Goal: Task Accomplishment & Management: Complete application form

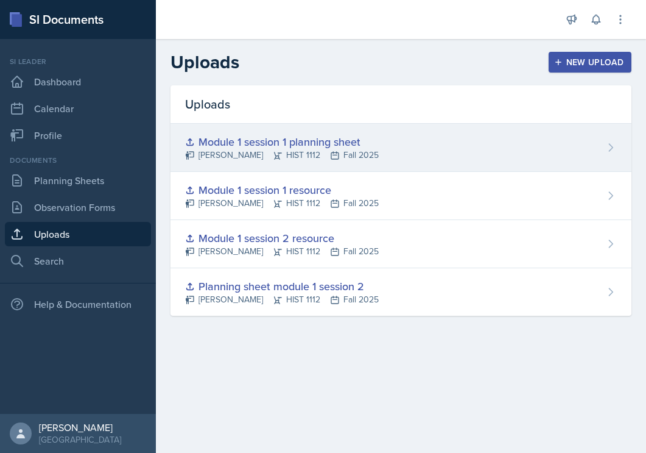
click at [288, 138] on div "Module 1 session 1 planning sheet" at bounding box center [282, 141] width 194 height 16
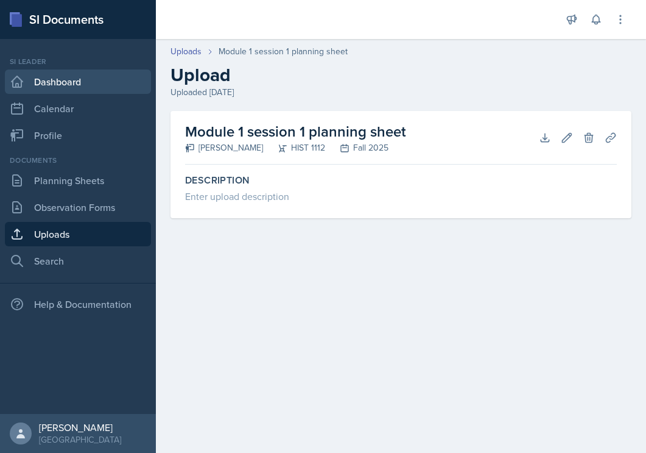
click at [55, 86] on link "Dashboard" at bounding box center [78, 81] width 146 height 24
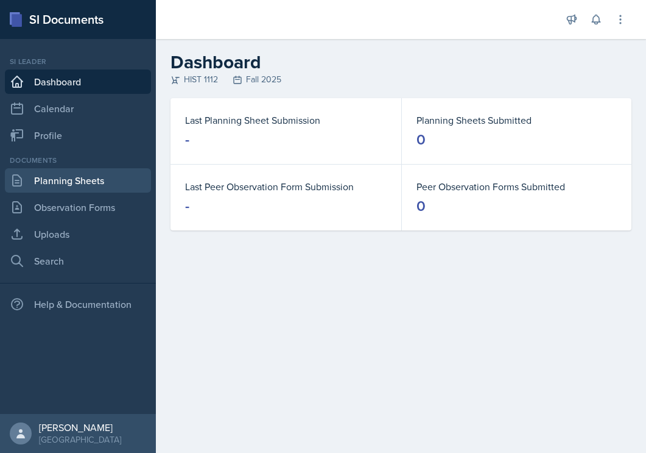
click at [111, 187] on link "Planning Sheets" at bounding box center [78, 180] width 146 height 24
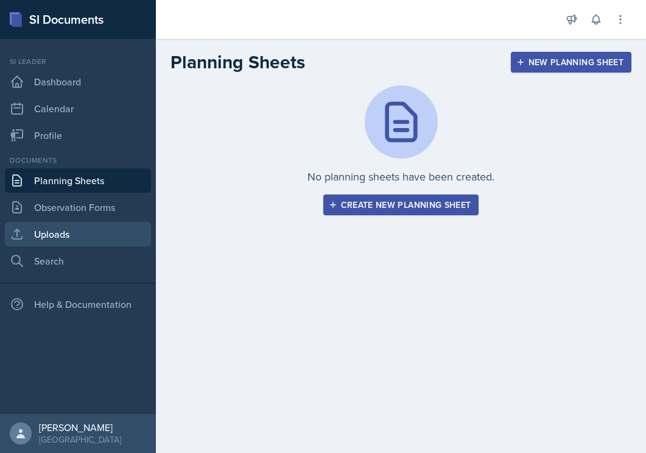
click at [110, 239] on link "Uploads" at bounding box center [78, 234] width 146 height 24
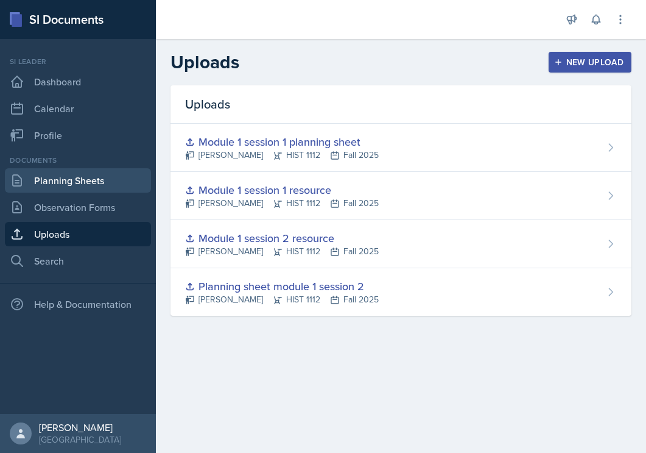
click at [66, 184] on link "Planning Sheets" at bounding box center [78, 180] width 146 height 24
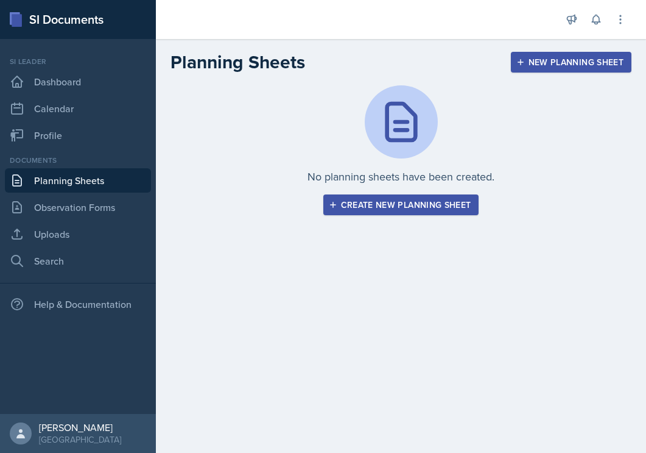
click at [365, 203] on div "Create new planning sheet" at bounding box center [401, 205] width 140 height 10
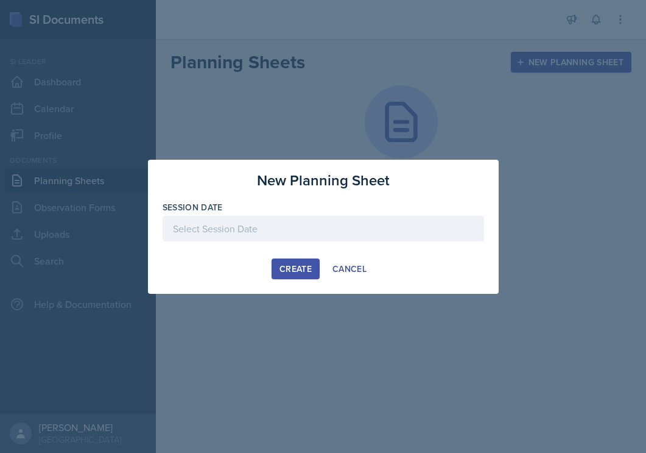
click at [258, 233] on div at bounding box center [324, 229] width 322 height 26
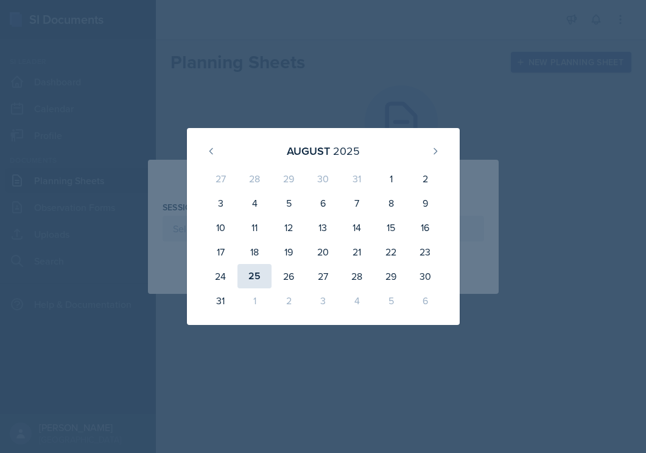
click at [258, 278] on div "25" at bounding box center [255, 276] width 34 height 24
type input "[DATE]"
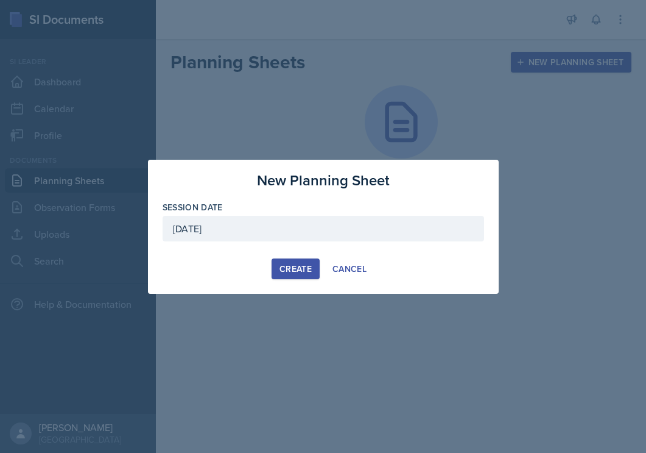
click at [302, 268] on div "Create" at bounding box center [296, 269] width 32 height 10
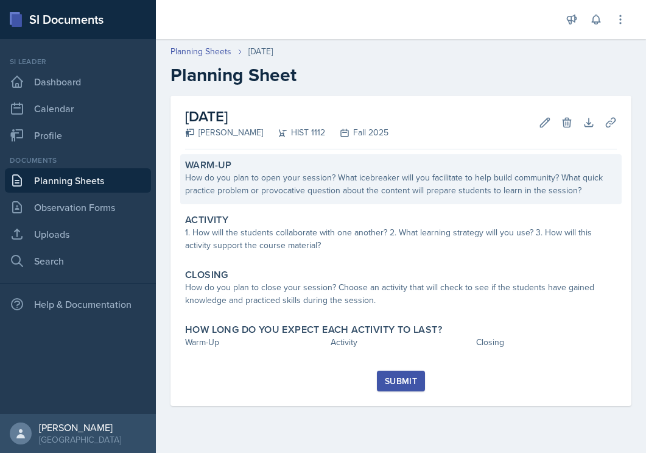
click at [380, 202] on div "Warm-Up How do you plan to open your session? What icebreaker will you facilita…" at bounding box center [401, 179] width 442 height 50
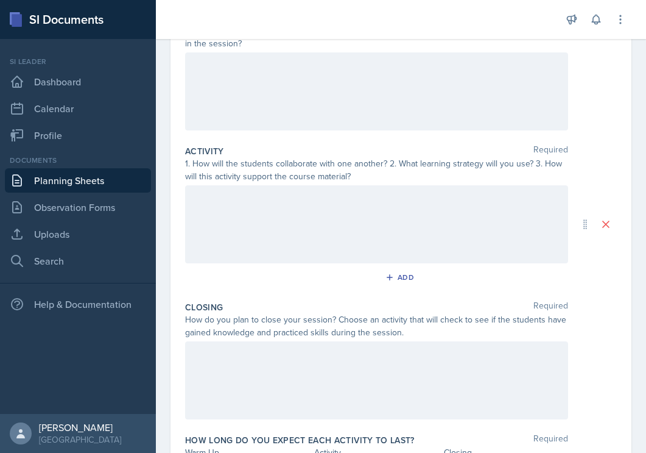
scroll to position [249, 0]
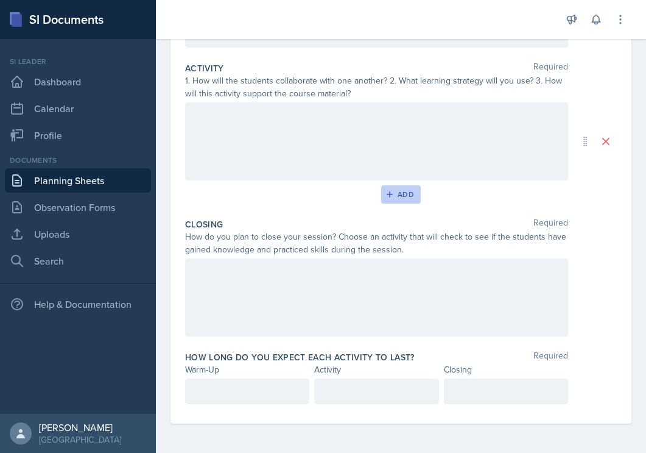
click at [408, 194] on div "Add" at bounding box center [401, 194] width 26 height 10
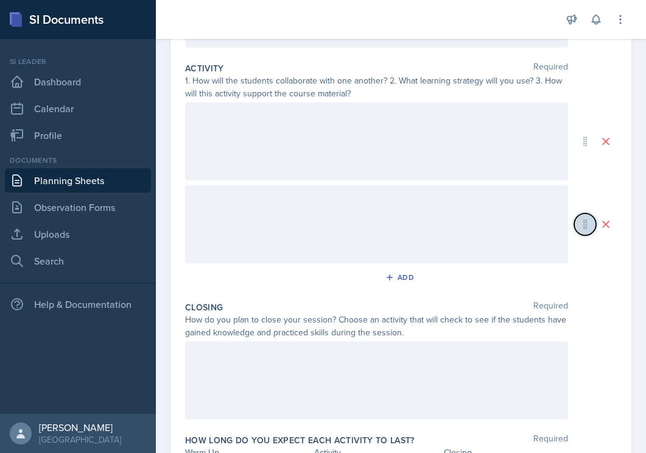
click at [590, 224] on icon at bounding box center [585, 224] width 12 height 12
click at [607, 225] on icon at bounding box center [606, 224] width 6 height 6
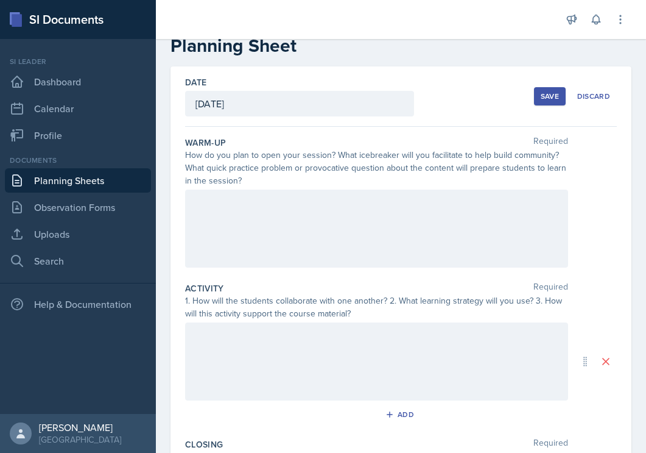
scroll to position [0, 0]
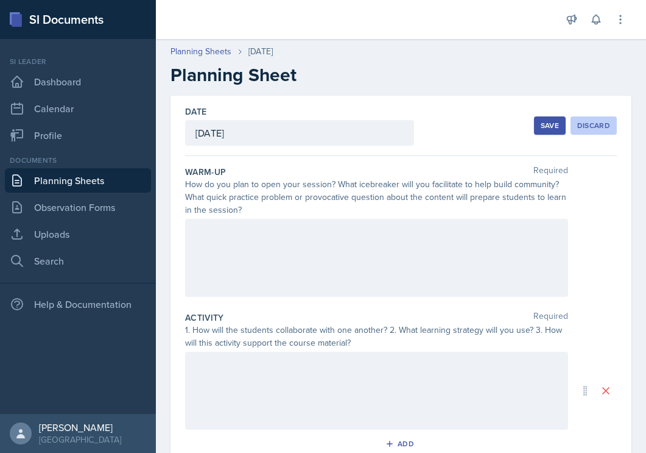
click at [584, 126] on div "Discard" at bounding box center [594, 126] width 33 height 10
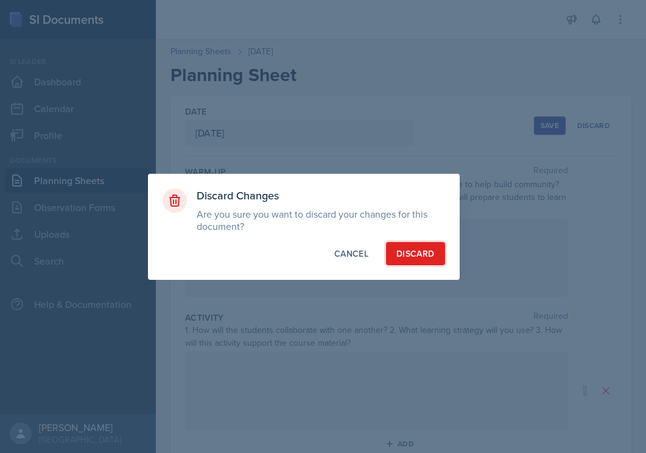
click at [406, 253] on div "Discard" at bounding box center [416, 253] width 38 height 12
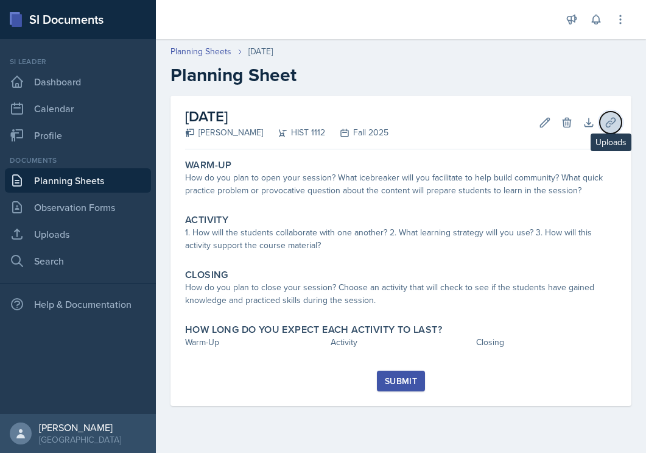
click at [605, 127] on icon at bounding box center [611, 122] width 12 height 12
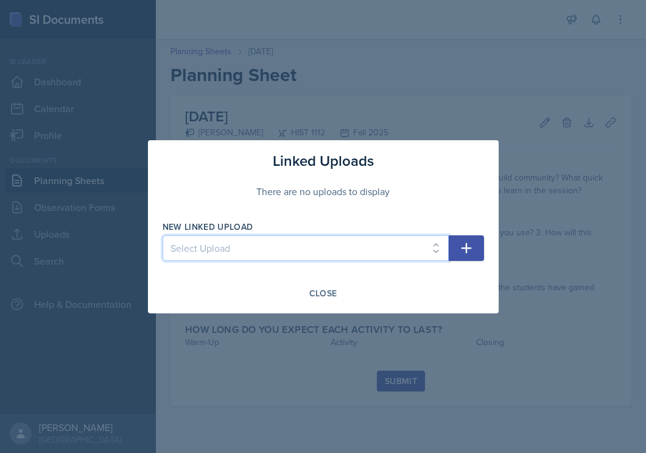
click at [398, 249] on select "Select Upload Session 2 planning sheet module 1 Session 2 planning sheet module…" at bounding box center [306, 248] width 286 height 26
select select "aef7e35e-d8a9-43c9-968f-0108f2205cfa"
click at [163, 235] on select "Select Upload Session 2 planning sheet module 1 Session 2 planning sheet module…" at bounding box center [306, 248] width 286 height 26
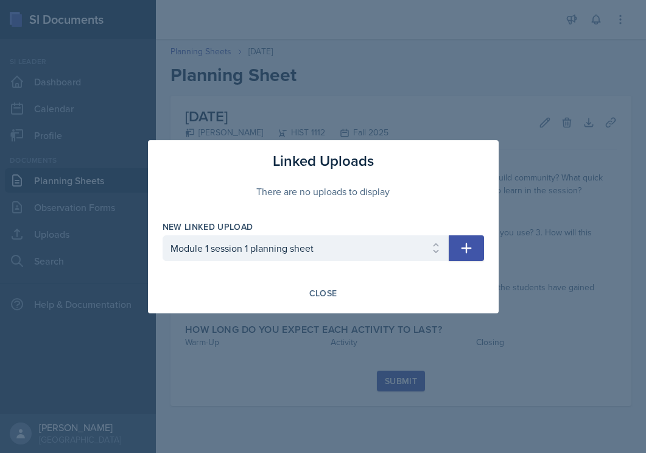
click at [456, 253] on button "button" at bounding box center [466, 248] width 35 height 26
select select
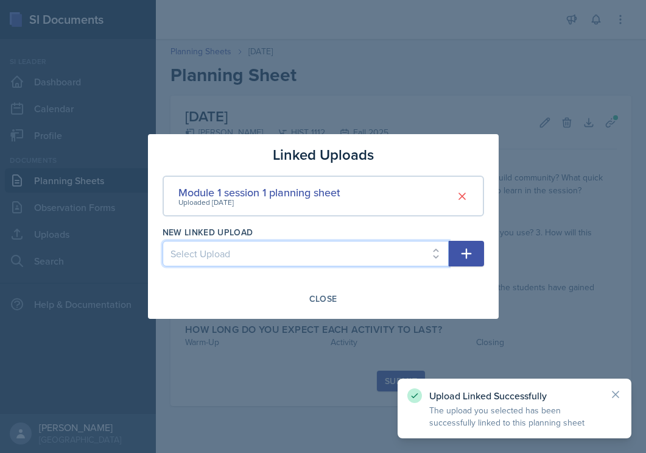
click at [410, 251] on select "Select Upload Session 2 planning sheet module 1 Session 2 planning sheet module…" at bounding box center [306, 254] width 286 height 26
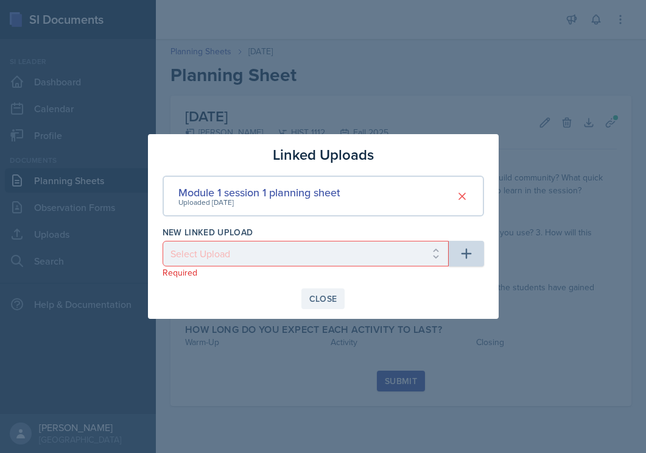
click at [322, 302] on div "Close" at bounding box center [323, 299] width 28 height 10
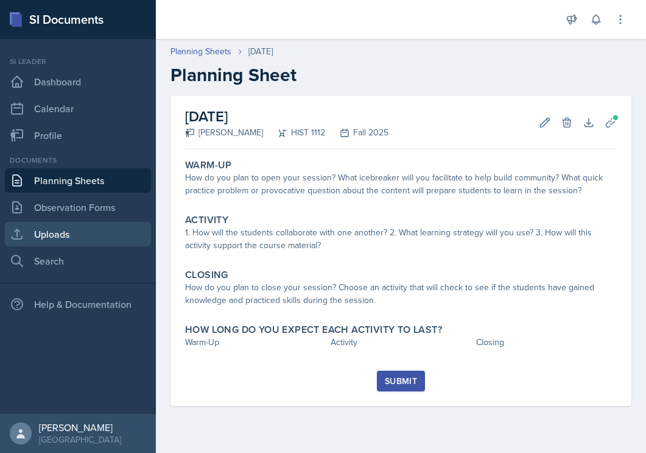
click at [100, 222] on link "Uploads" at bounding box center [78, 234] width 146 height 24
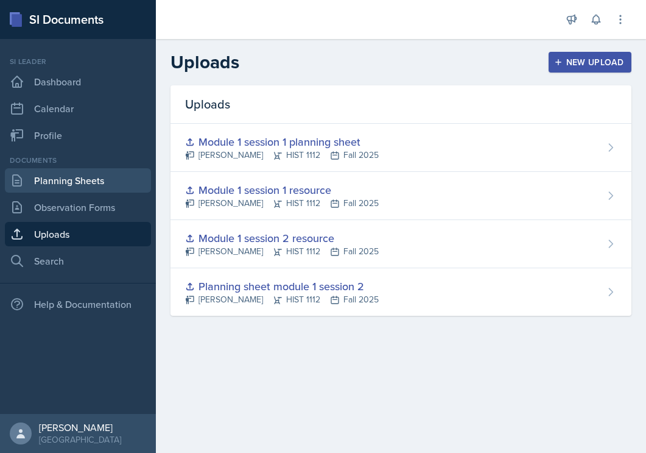
click at [74, 183] on link "Planning Sheets" at bounding box center [78, 180] width 146 height 24
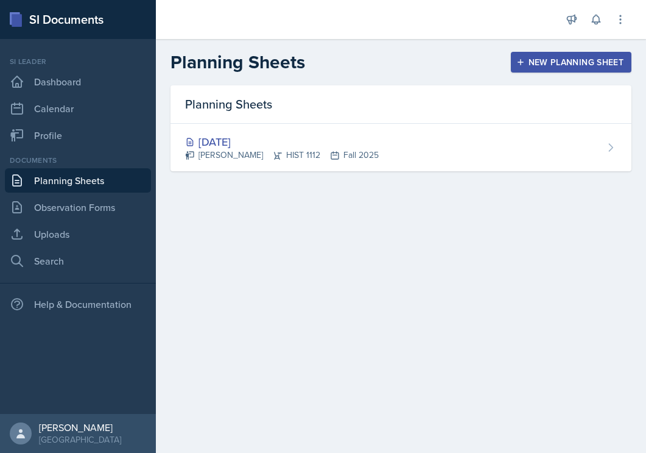
click at [527, 63] on div "New Planning Sheet" at bounding box center [571, 62] width 105 height 10
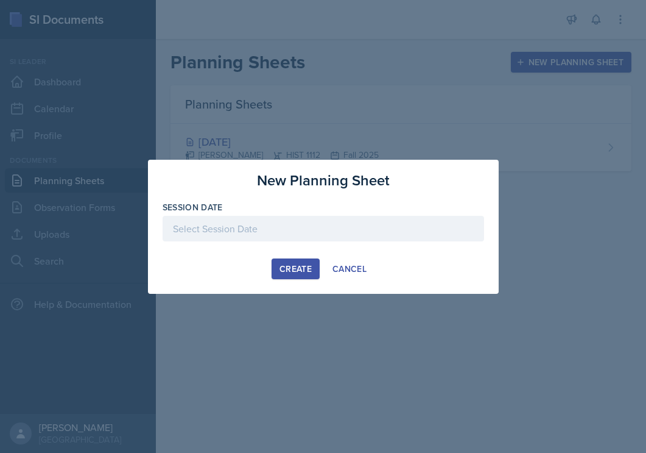
click at [353, 283] on div "New Planning Sheet Session Date [DATE] 27 28 29 30 31 1 2 3 4 5 6 7 8 9 10 11 1…" at bounding box center [323, 227] width 351 height 134
click at [353, 275] on button "Cancel" at bounding box center [350, 268] width 50 height 21
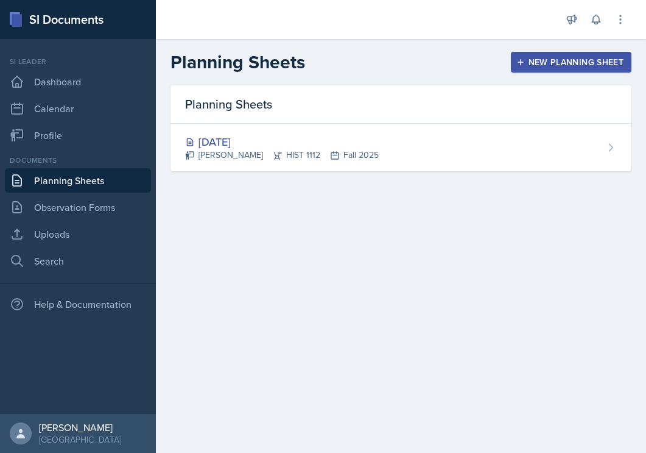
click at [540, 58] on div "New Planning Sheet" at bounding box center [571, 62] width 105 height 10
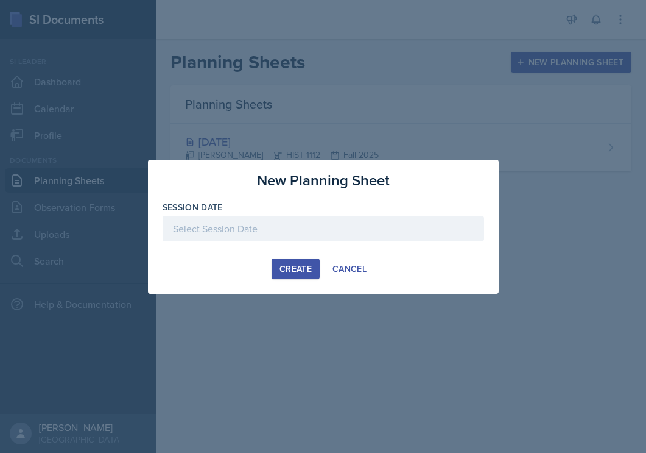
click at [317, 232] on div at bounding box center [324, 229] width 322 height 26
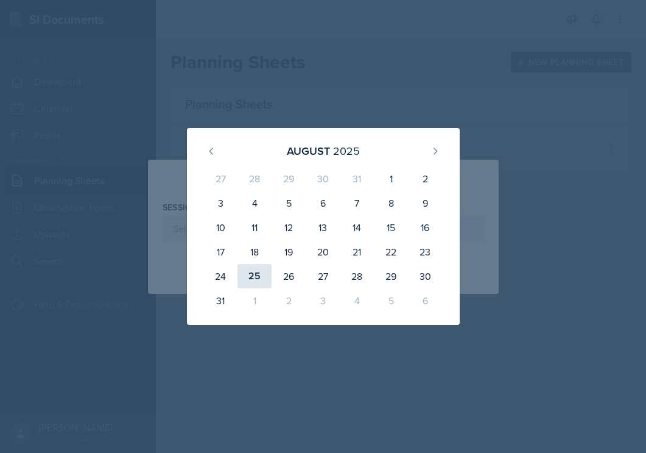
click at [255, 275] on div "25" at bounding box center [255, 276] width 34 height 24
type input "[DATE]"
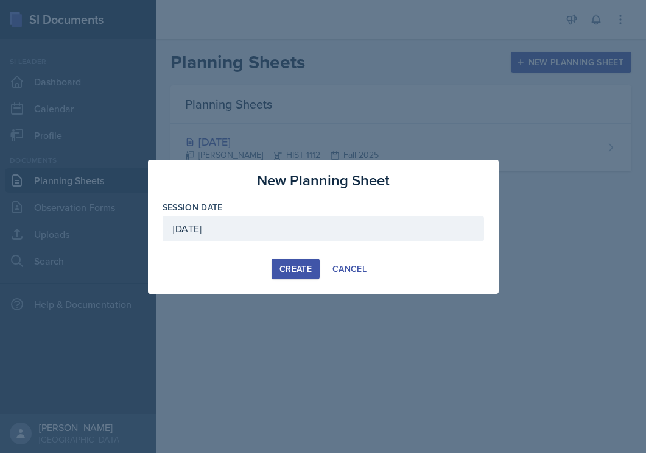
click at [306, 267] on div "Create" at bounding box center [296, 269] width 32 height 10
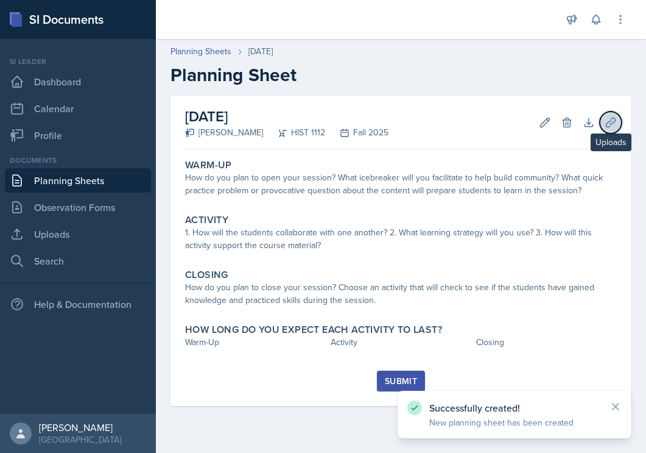
click at [606, 125] on icon at bounding box center [610, 122] width 9 height 9
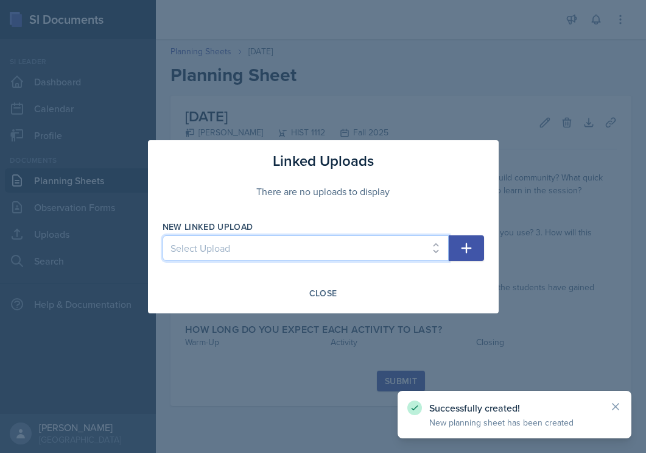
click at [311, 246] on select "Select Upload Session 2 planning sheet module 1 Session 2 planning sheet module…" at bounding box center [306, 248] width 286 height 26
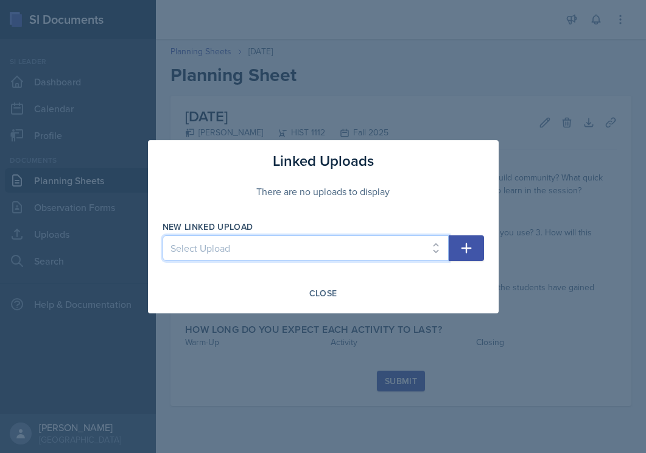
select select "a5371d7a-30c7-441e-8b5f-68e10f42037e"
click at [163, 235] on select "Select Upload Session 2 planning sheet module 1 Session 2 planning sheet module…" at bounding box center [306, 248] width 286 height 26
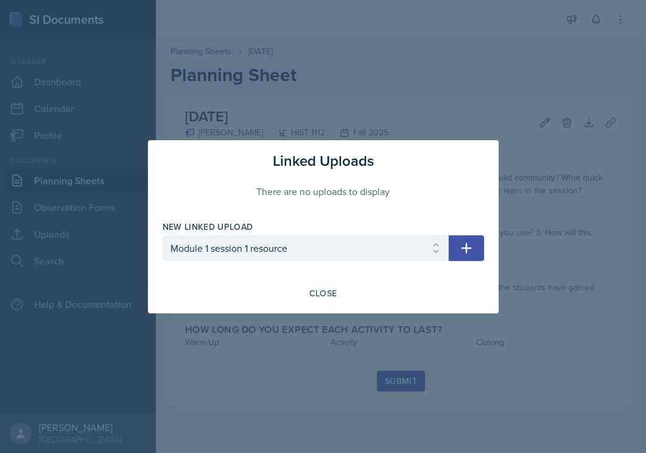
click at [467, 251] on icon "button" at bounding box center [466, 248] width 15 height 15
select select
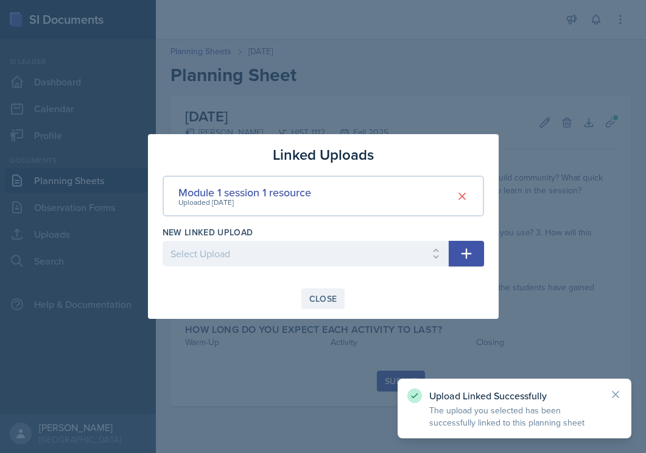
click at [321, 299] on div "Close" at bounding box center [323, 299] width 28 height 10
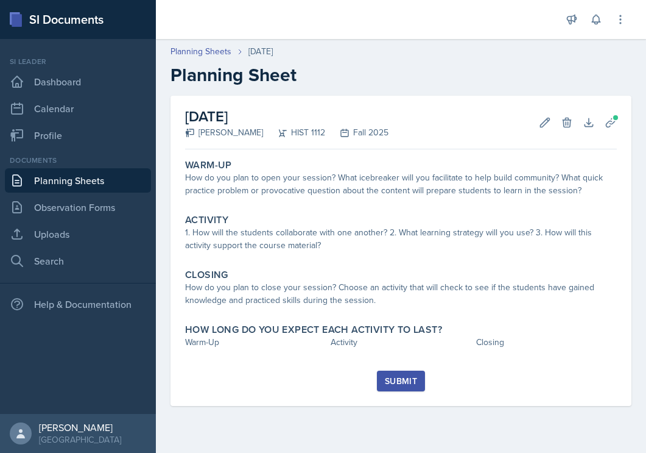
click at [104, 182] on link "Planning Sheets" at bounding box center [78, 180] width 146 height 24
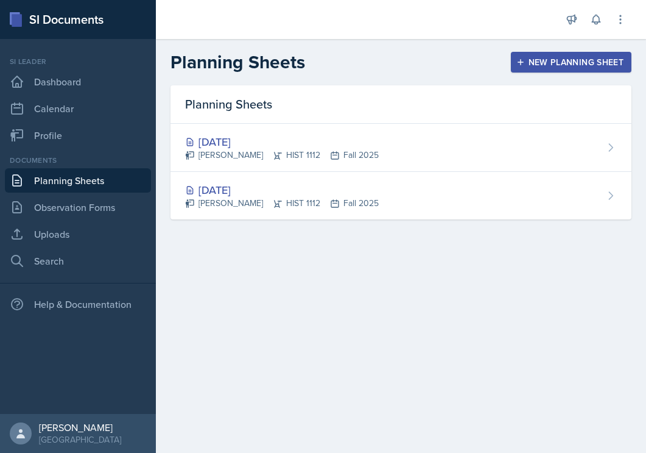
click at [532, 70] on button "New Planning Sheet" at bounding box center [571, 62] width 121 height 21
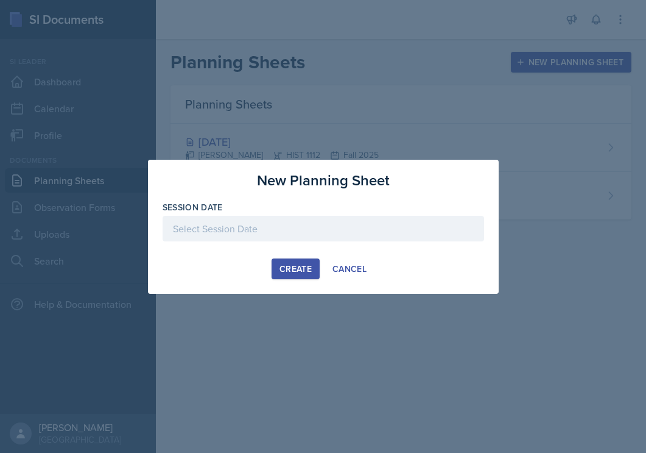
click at [317, 233] on div at bounding box center [324, 229] width 322 height 26
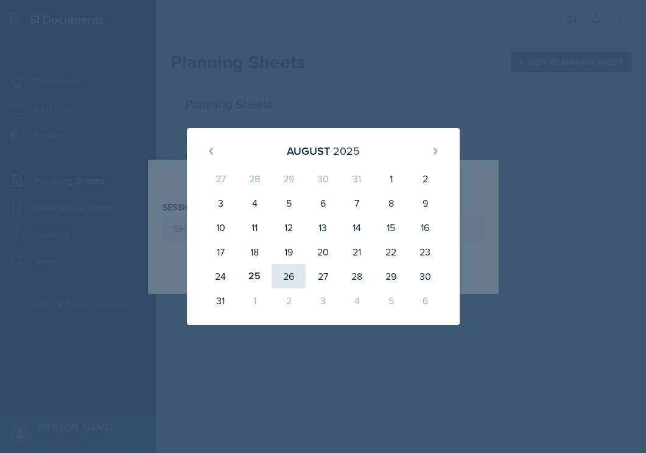
click at [286, 273] on div "26" at bounding box center [289, 276] width 34 height 24
type input "[DATE]"
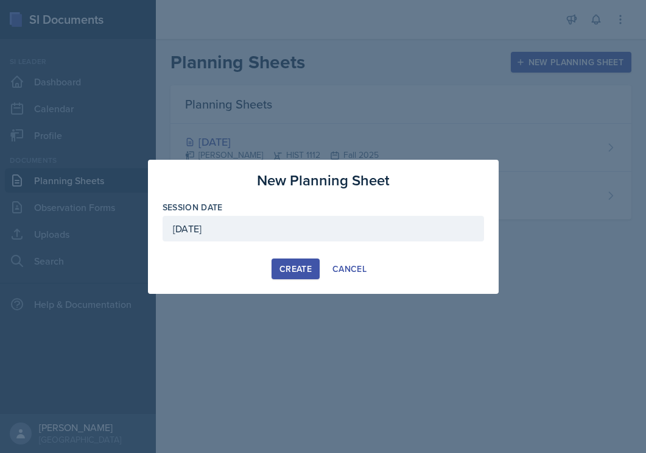
click at [295, 264] on div "Create" at bounding box center [296, 269] width 32 height 10
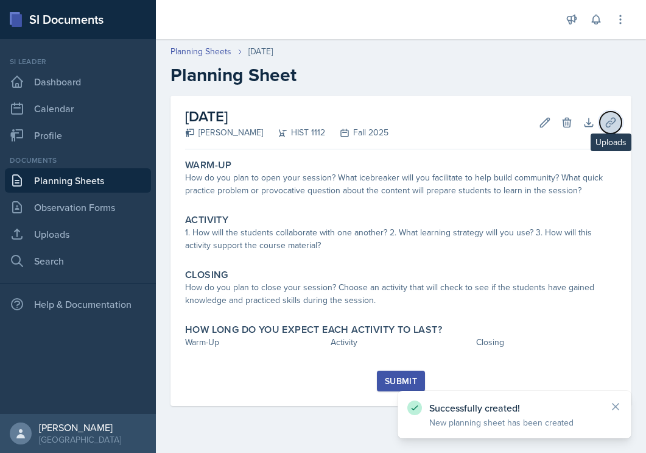
click at [615, 126] on icon at bounding box center [611, 122] width 12 height 12
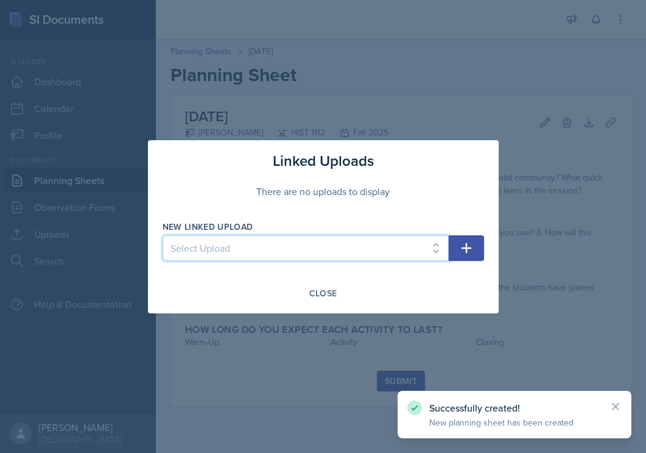
click at [389, 239] on select "Select Upload Session 2 planning sheet module 1 Session 2 planning sheet module…" at bounding box center [306, 248] width 286 height 26
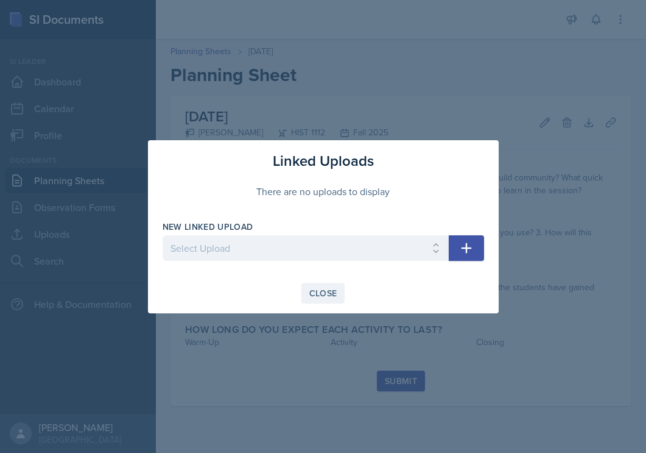
click at [338, 294] on button "Close" at bounding box center [324, 293] width 44 height 21
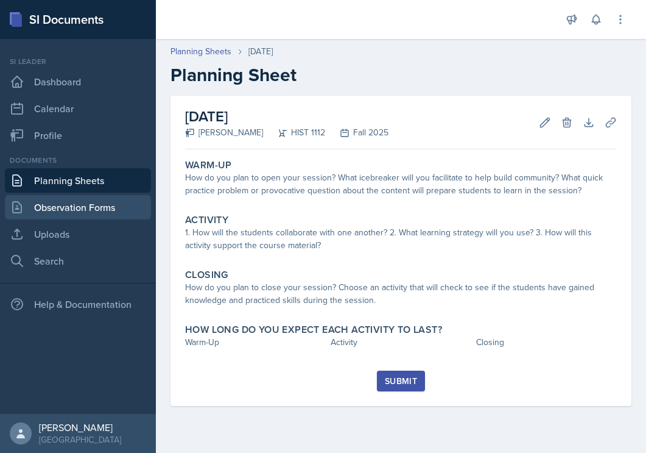
click at [92, 211] on link "Observation Forms" at bounding box center [78, 207] width 146 height 24
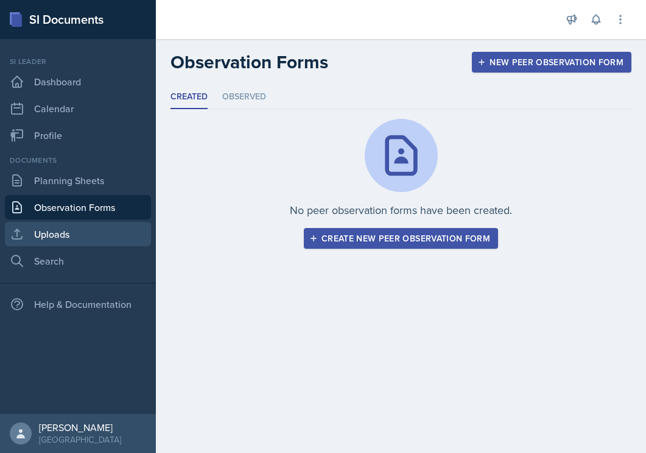
click at [87, 233] on link "Uploads" at bounding box center [78, 234] width 146 height 24
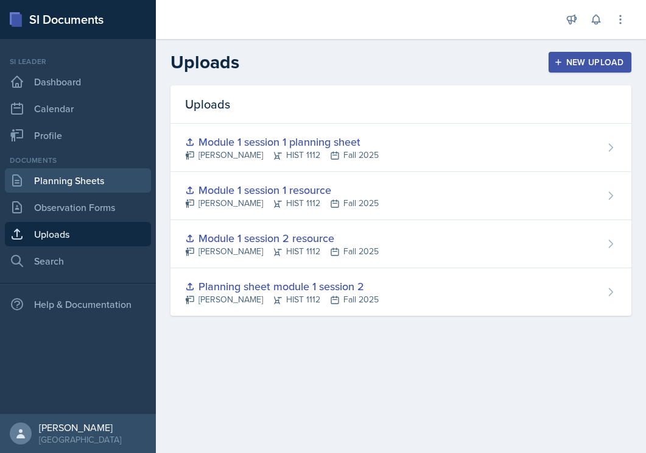
click at [97, 192] on link "Planning Sheets" at bounding box center [78, 180] width 146 height 24
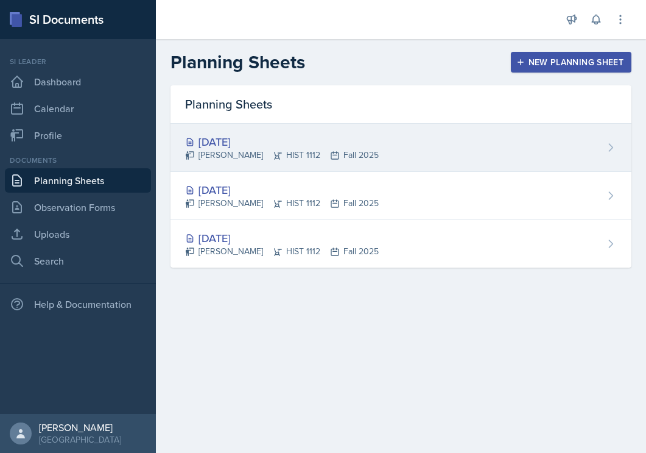
click at [420, 148] on div "[DATE] [PERSON_NAME] HIST 1112 Fall 2025" at bounding box center [401, 148] width 461 height 48
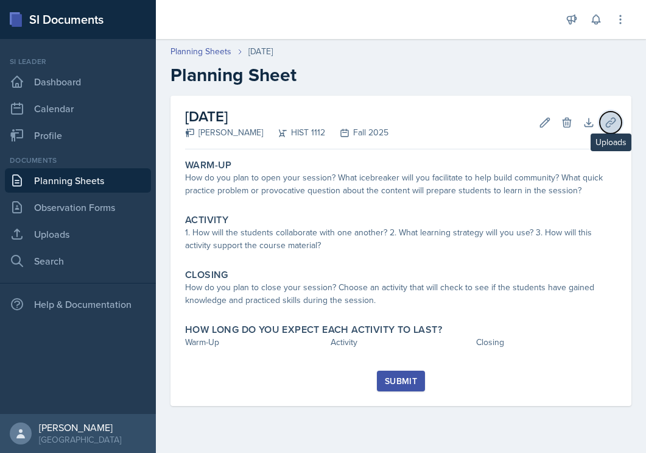
click at [607, 121] on icon at bounding box center [611, 122] width 12 height 12
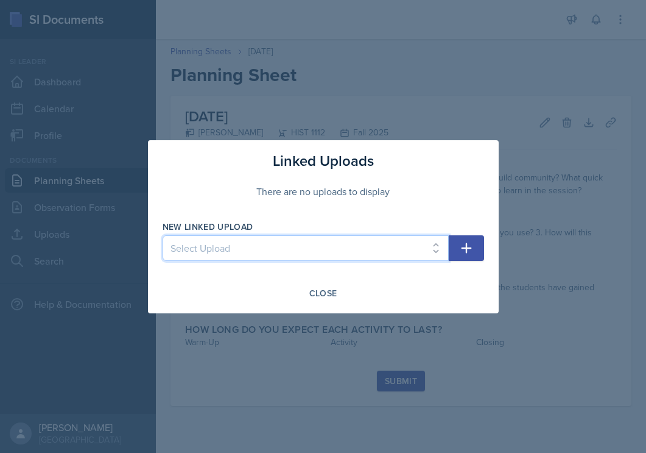
click at [364, 256] on select "Select Upload Session 2 planning sheet module 1 Session 2 planning sheet module…" at bounding box center [306, 248] width 286 height 26
select select "395a0a36-65a1-4473-82ca-e74c147b9857"
click at [163, 235] on select "Select Upload Session 2 planning sheet module 1 Session 2 planning sheet module…" at bounding box center [306, 248] width 286 height 26
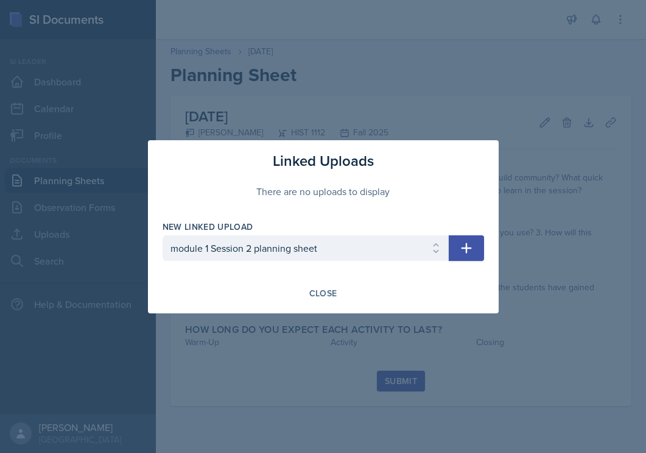
click at [465, 246] on icon "button" at bounding box center [466, 247] width 10 height 10
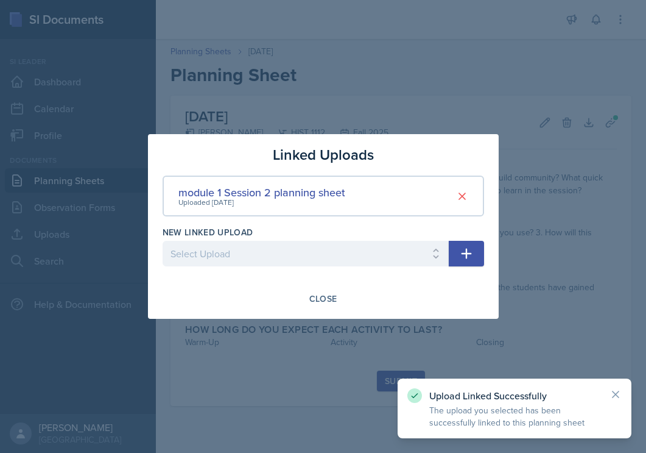
click at [463, 255] on icon "button" at bounding box center [466, 253] width 15 height 15
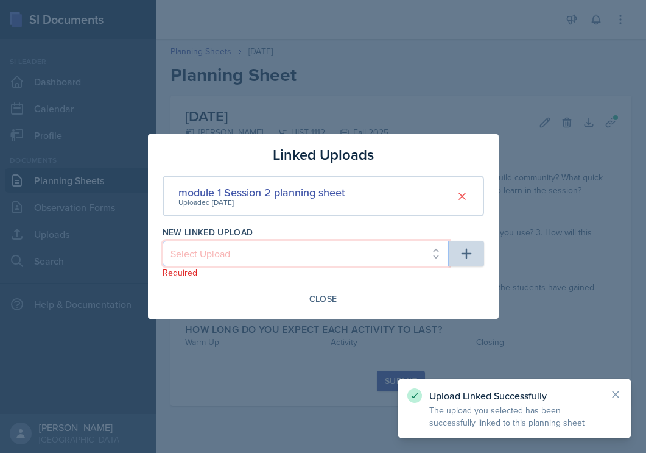
click at [400, 263] on select "Select Upload Session 2 planning sheet module 1 Session 2 planning sheet module…" at bounding box center [306, 254] width 286 height 26
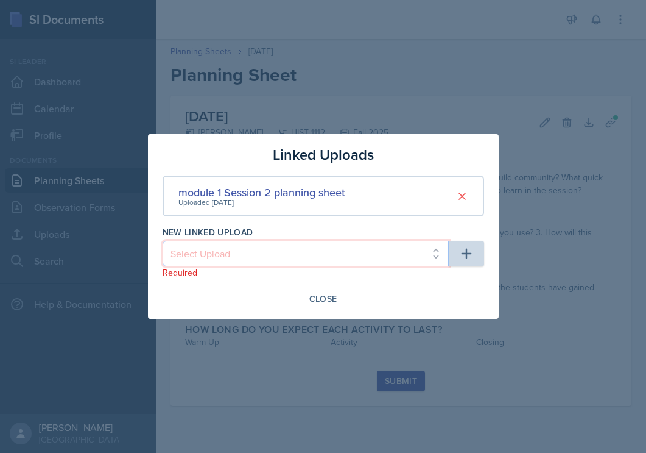
select select "581c0739-ef06-409e-be2c-994603ae8587"
click at [163, 241] on select "Select Upload Session 2 planning sheet module 1 Session 2 planning sheet module…" at bounding box center [306, 254] width 286 height 26
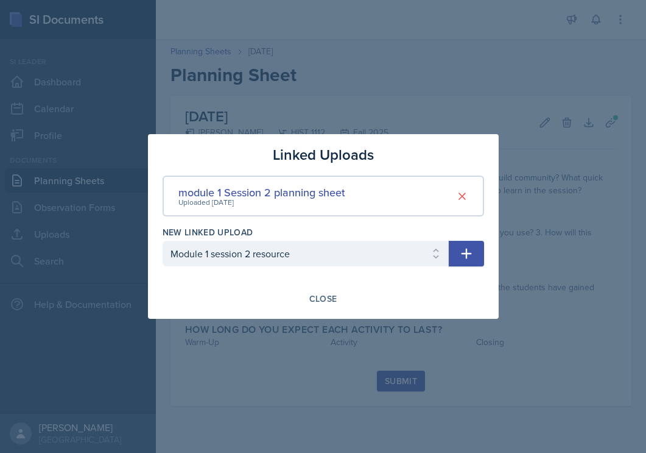
click at [462, 260] on icon "button" at bounding box center [466, 253] width 15 height 15
select select
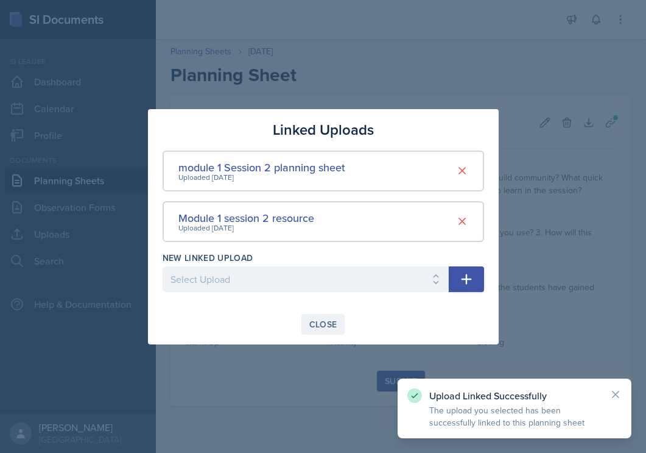
click at [313, 319] on div "Close" at bounding box center [323, 324] width 28 height 10
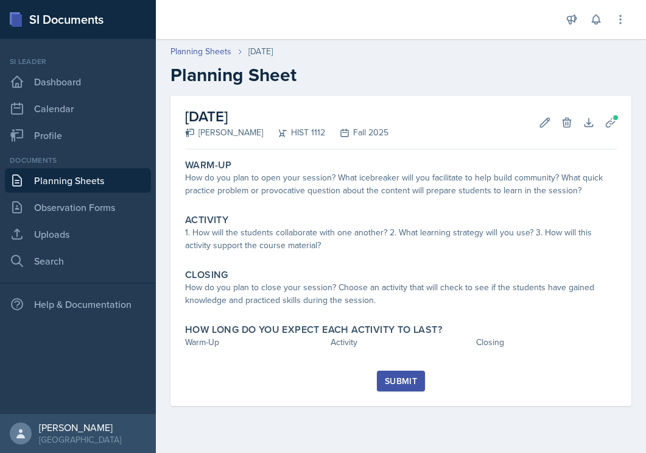
click at [381, 378] on button "Submit" at bounding box center [401, 380] width 48 height 21
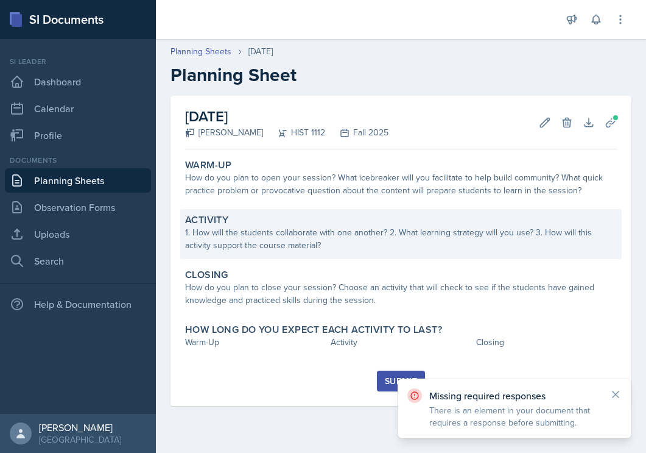
click at [292, 226] on div "1. How will the students collaborate with one another? 2. What learning strateg…" at bounding box center [401, 239] width 432 height 26
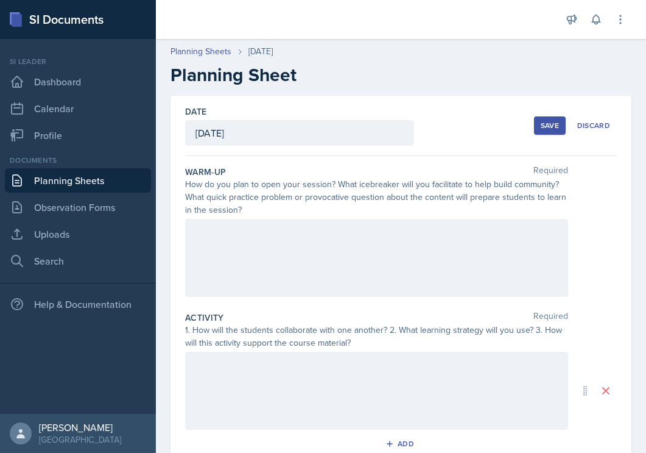
scroll to position [23, 0]
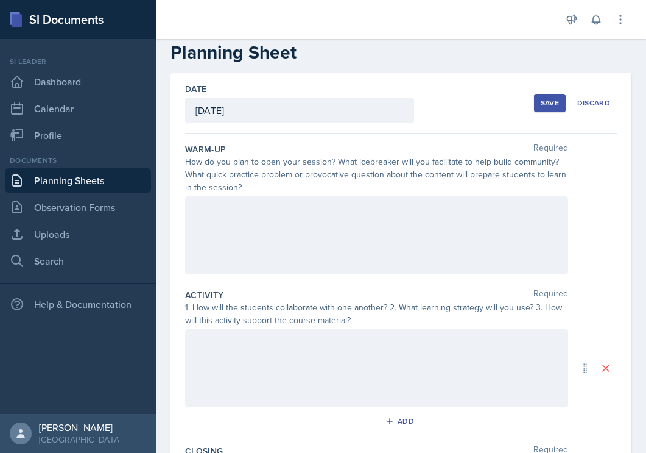
click at [316, 234] on div at bounding box center [376, 235] width 383 height 78
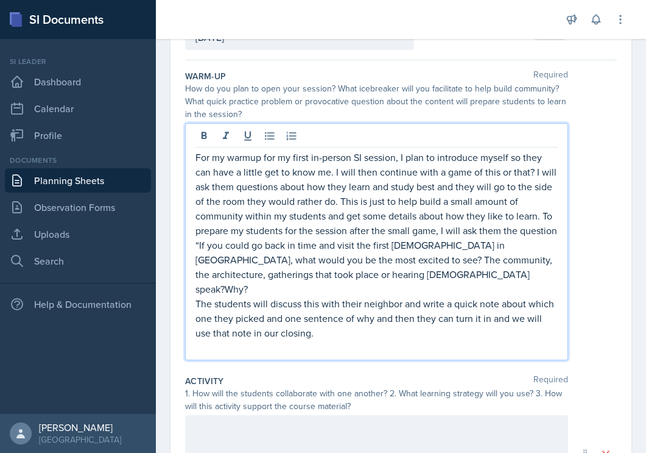
scroll to position [122, 0]
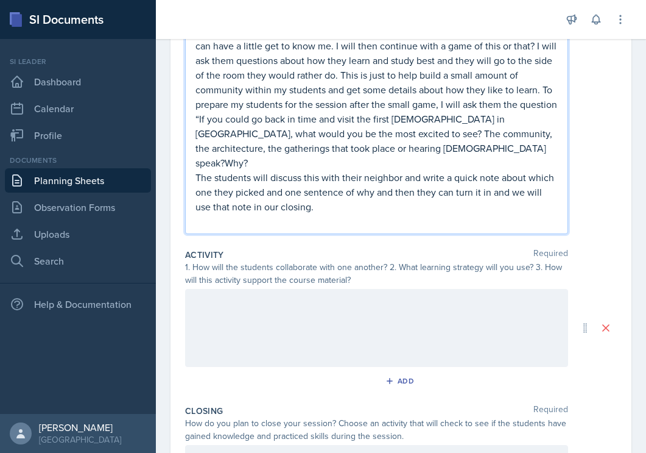
click at [412, 302] on div at bounding box center [376, 328] width 383 height 78
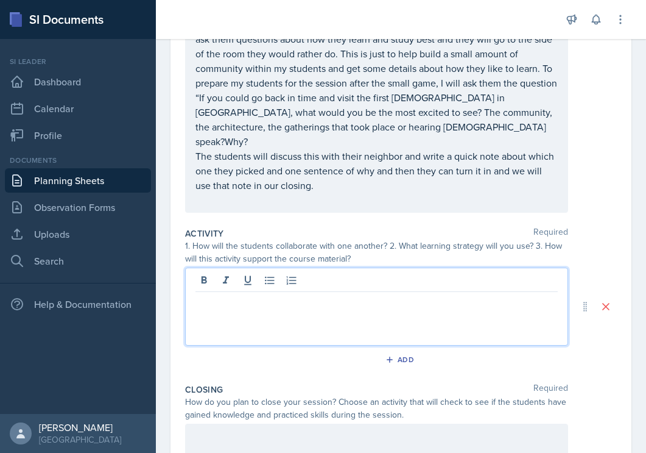
scroll to position [222, 0]
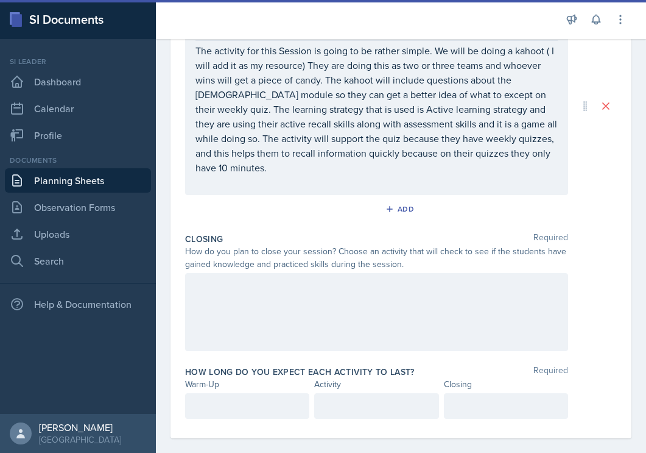
click at [335, 293] on div at bounding box center [376, 312] width 383 height 78
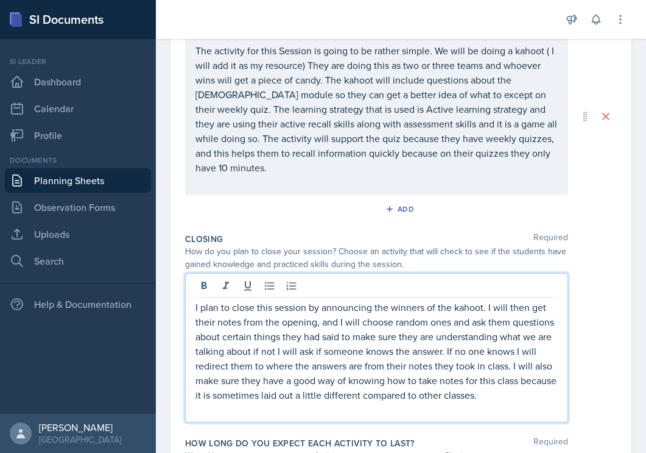
scroll to position [473, 0]
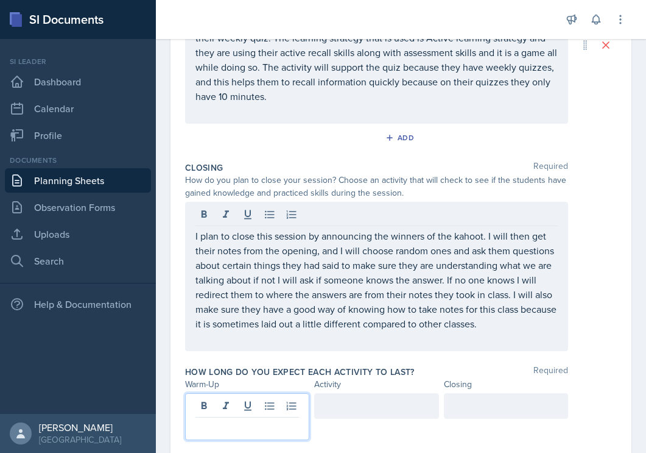
click at [252, 420] on p at bounding box center [248, 427] width 104 height 15
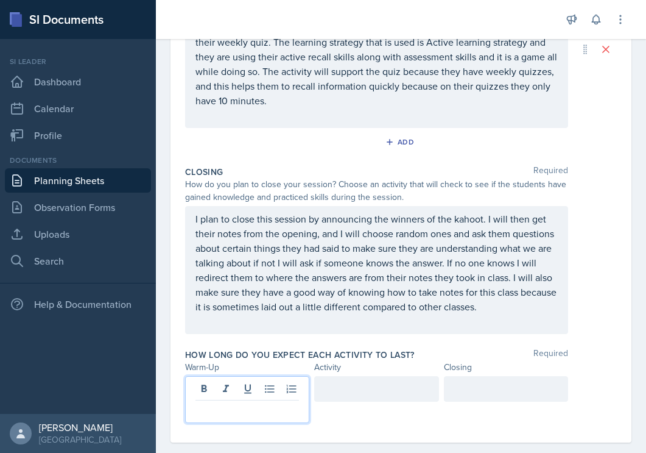
scroll to position [523, 0]
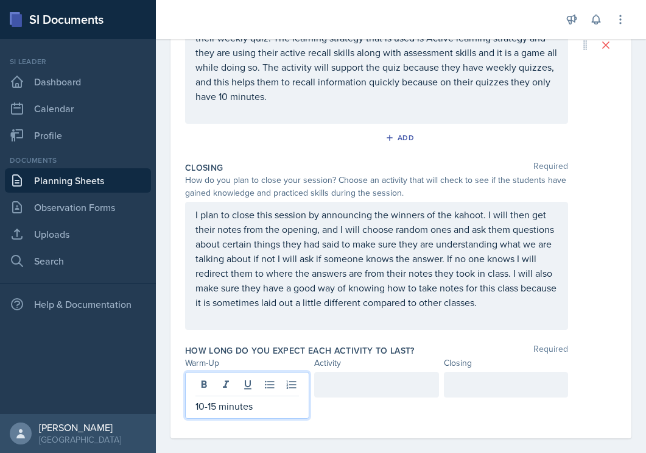
click at [345, 372] on div at bounding box center [376, 385] width 124 height 26
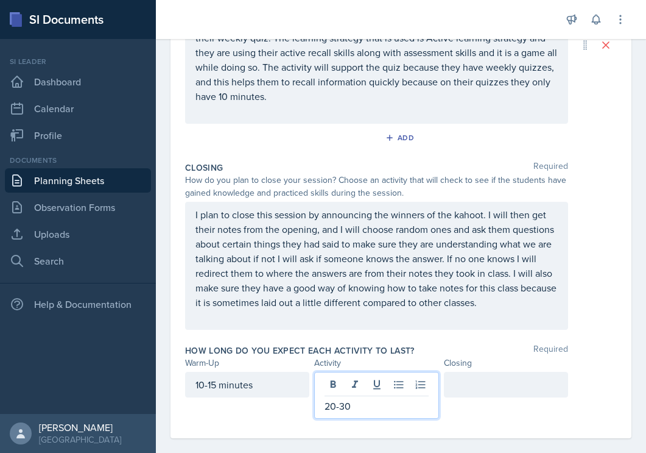
click at [459, 379] on div at bounding box center [506, 385] width 124 height 26
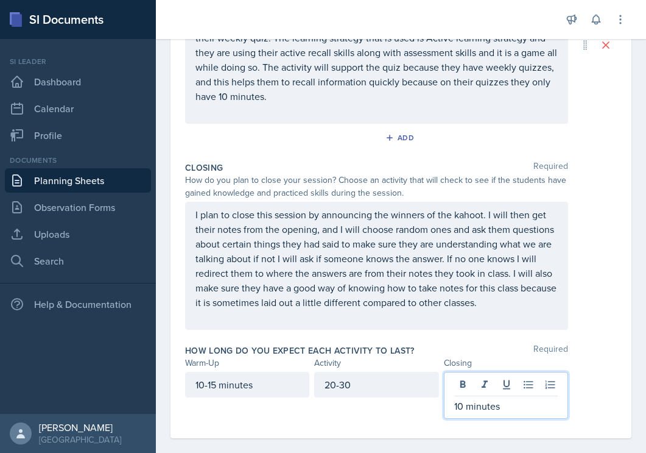
click at [375, 372] on div "20-30" at bounding box center [376, 385] width 124 height 26
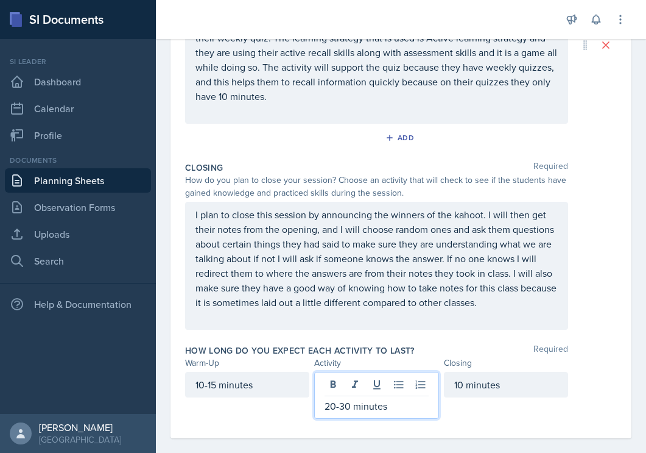
click at [342, 398] on p "20-30 minutes" at bounding box center [377, 405] width 104 height 15
click at [340, 398] on p "20-30 minutes" at bounding box center [377, 405] width 104 height 15
click at [336, 398] on p "30 minutes" at bounding box center [377, 405] width 104 height 15
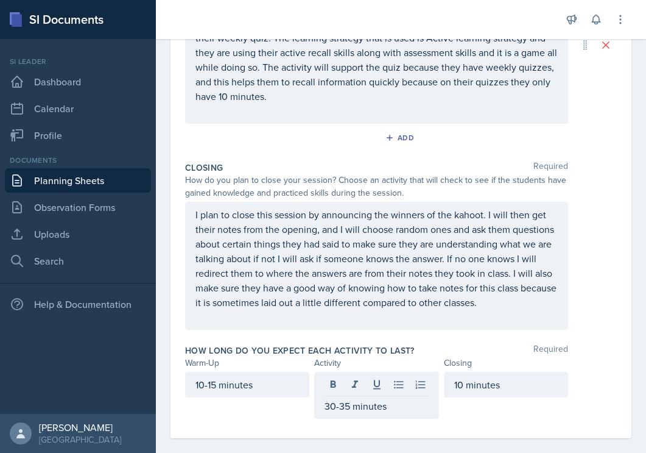
click at [493, 412] on div "How long do you expect each activity to last? Required Warm-Up Activity Closing…" at bounding box center [401, 383] width 432 height 89
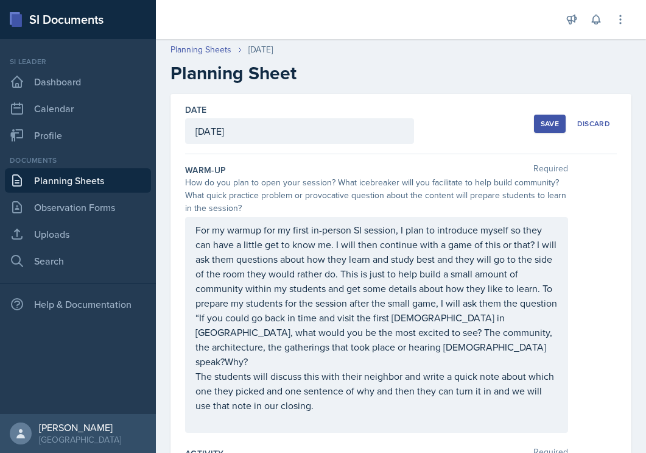
scroll to position [0, 0]
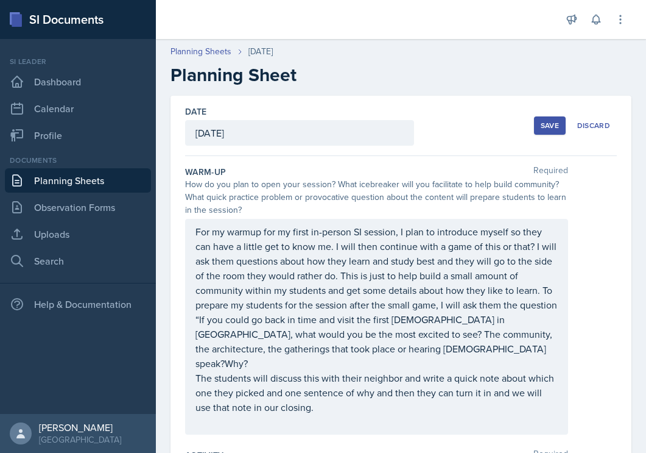
click at [554, 127] on div "Save" at bounding box center [550, 126] width 18 height 10
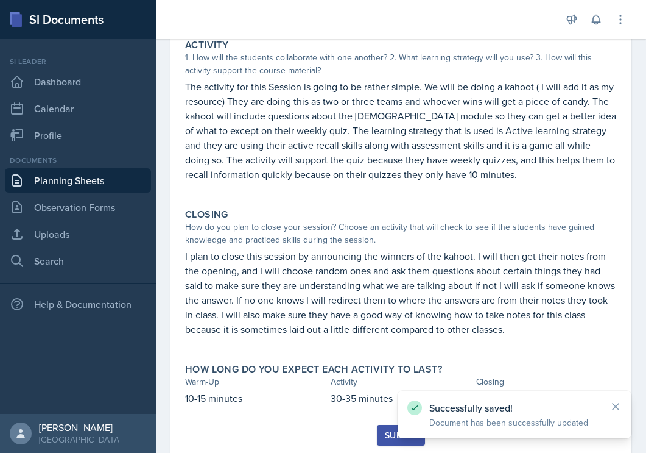
scroll to position [370, 0]
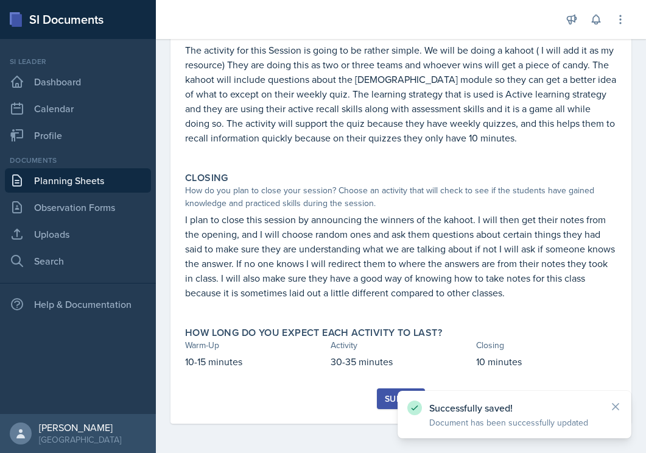
click at [385, 398] on div "Submit" at bounding box center [401, 399] width 32 height 10
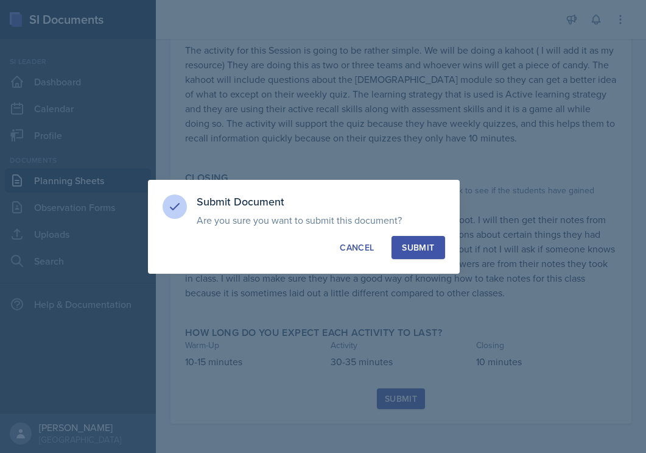
click at [425, 252] on div "Submit" at bounding box center [418, 247] width 32 height 12
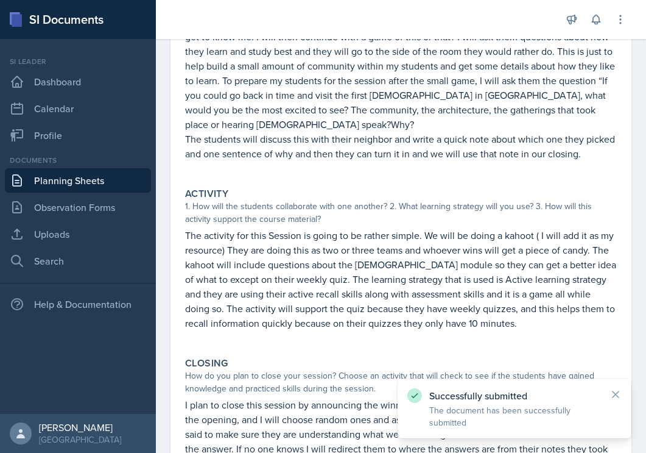
scroll to position [0, 0]
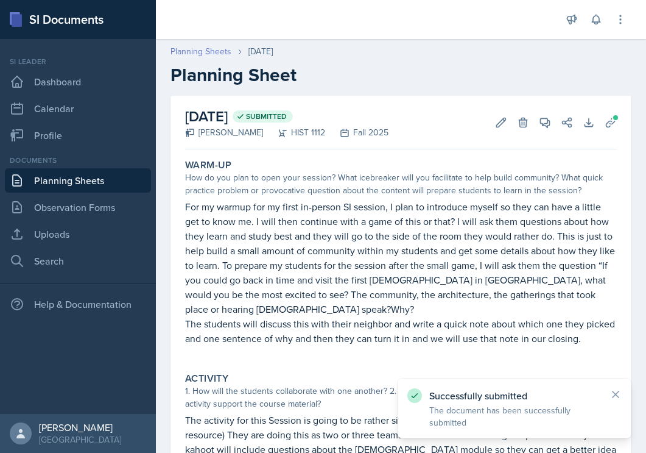
click at [199, 48] on link "Planning Sheets" at bounding box center [201, 51] width 61 height 13
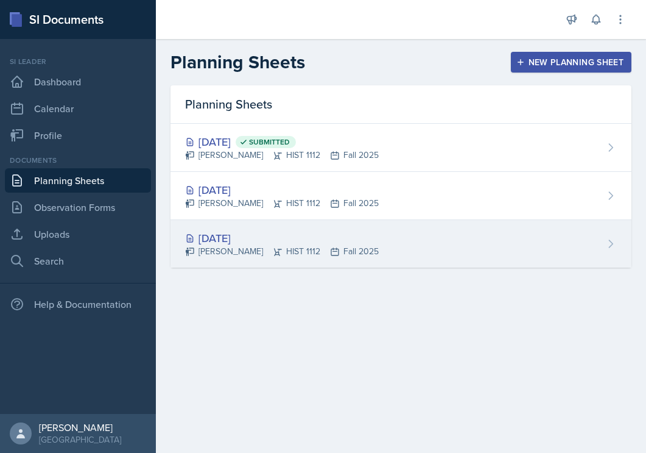
click at [320, 240] on div "[DATE]" at bounding box center [282, 238] width 194 height 16
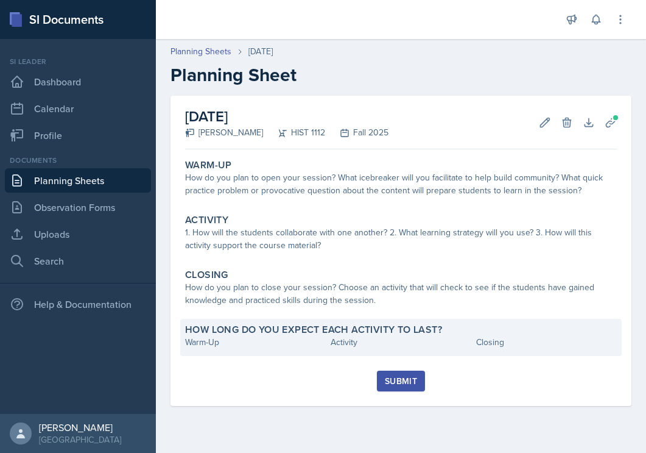
click at [370, 336] on div "Activity" at bounding box center [401, 342] width 141 height 13
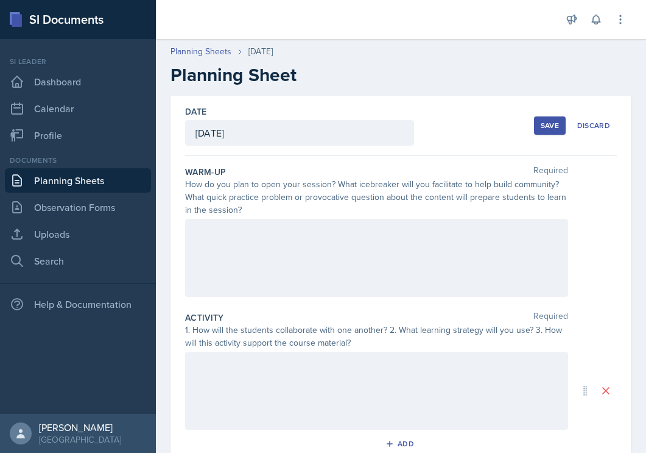
click at [280, 248] on div at bounding box center [376, 258] width 383 height 78
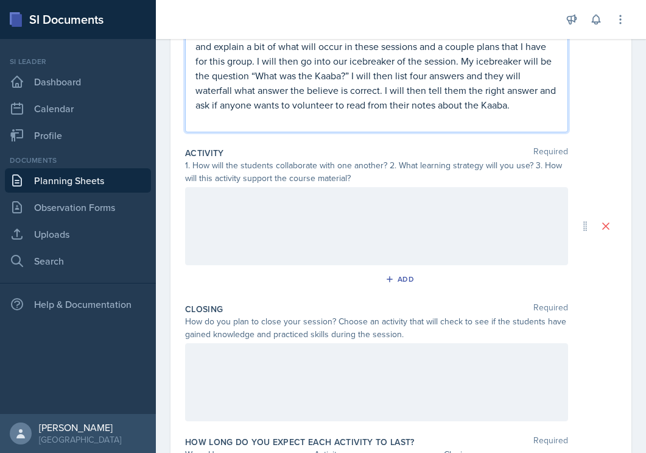
click at [338, 216] on div at bounding box center [376, 226] width 383 height 78
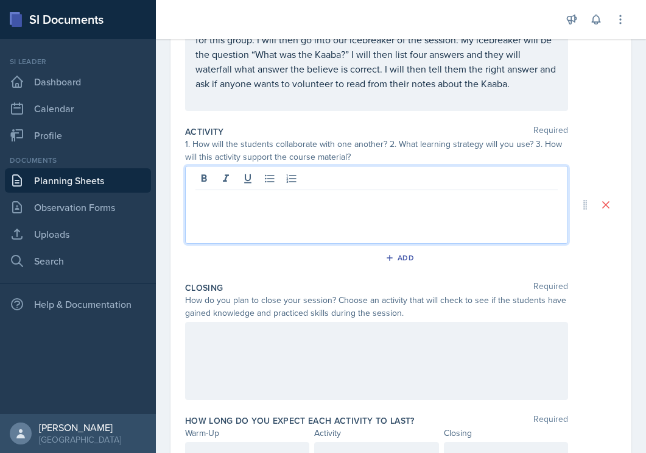
scroll to position [221, 0]
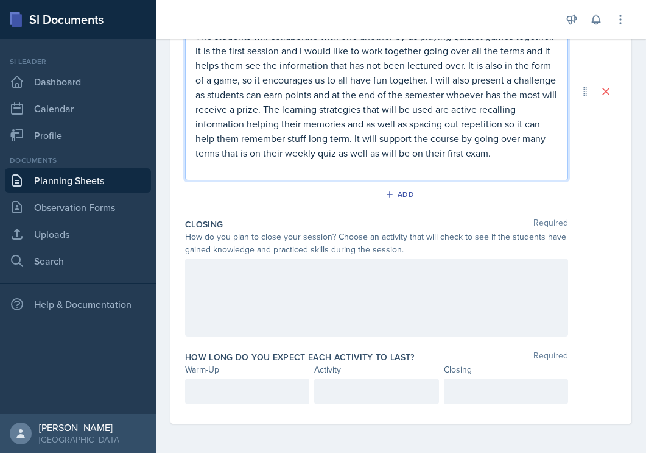
click at [348, 285] on div at bounding box center [376, 297] width 383 height 78
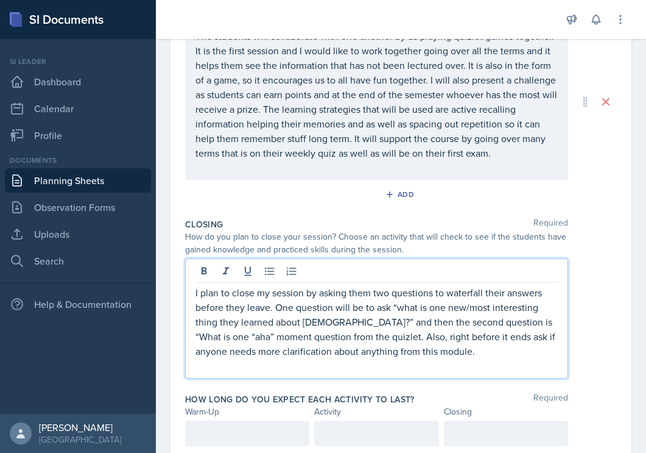
scroll to position [385, 0]
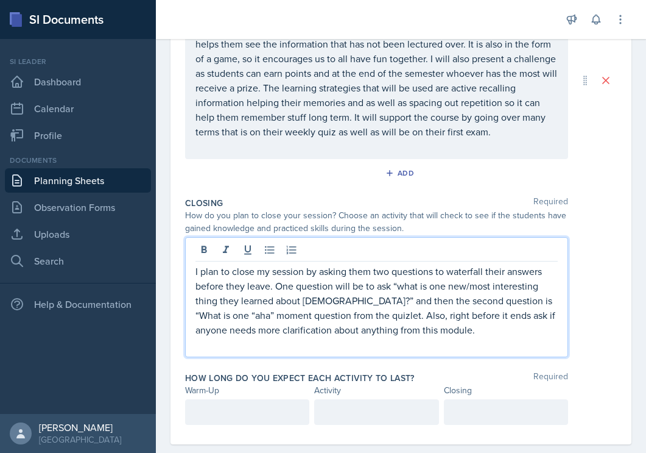
click at [247, 414] on div at bounding box center [247, 412] width 124 height 26
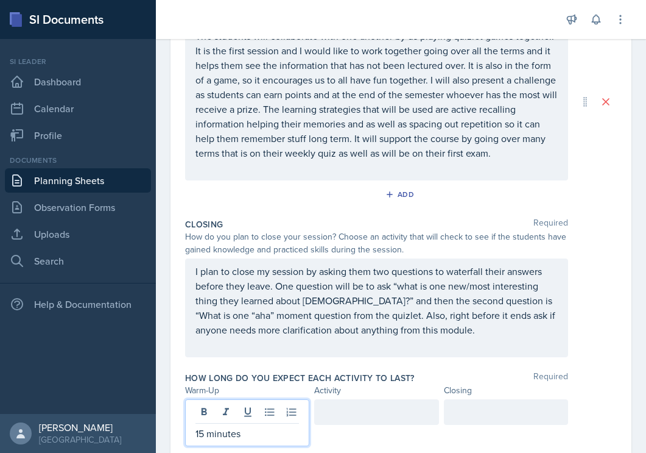
click at [337, 412] on div at bounding box center [376, 412] width 124 height 26
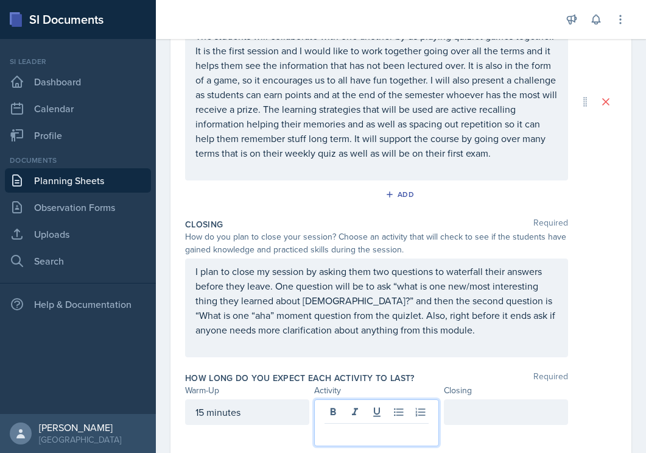
click at [197, 413] on div "15 minutes" at bounding box center [247, 412] width 124 height 26
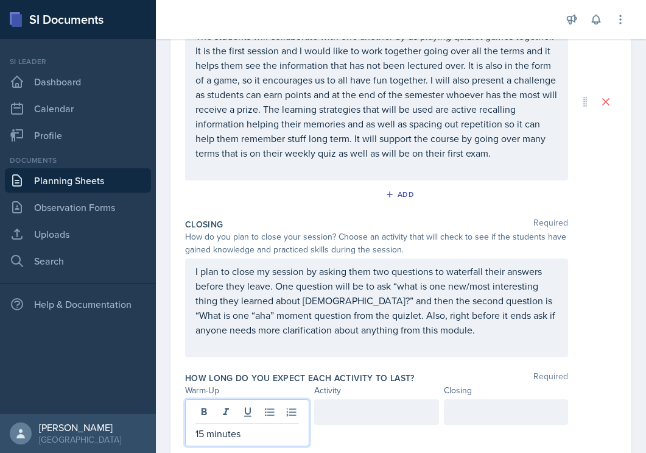
click at [196, 433] on p "15 minutes" at bounding box center [248, 433] width 104 height 15
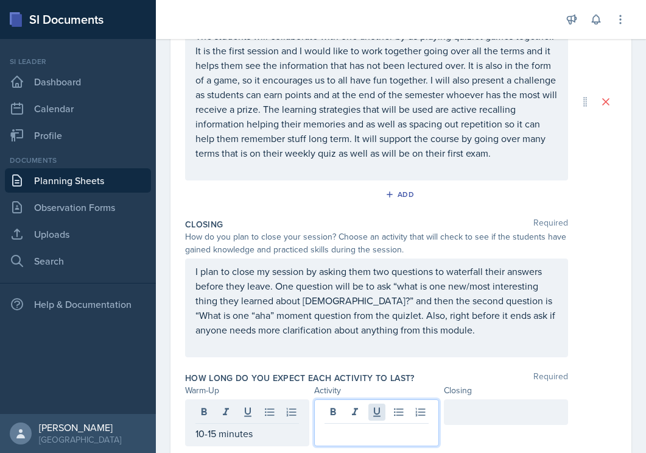
click at [373, 413] on div at bounding box center [376, 422] width 124 height 47
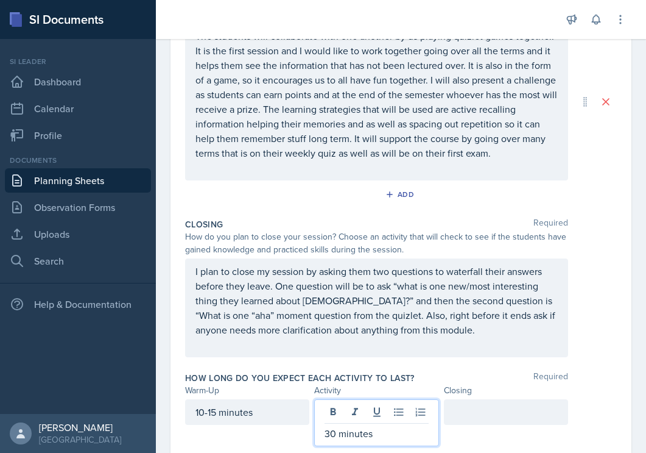
click at [475, 409] on div at bounding box center [506, 412] width 124 height 26
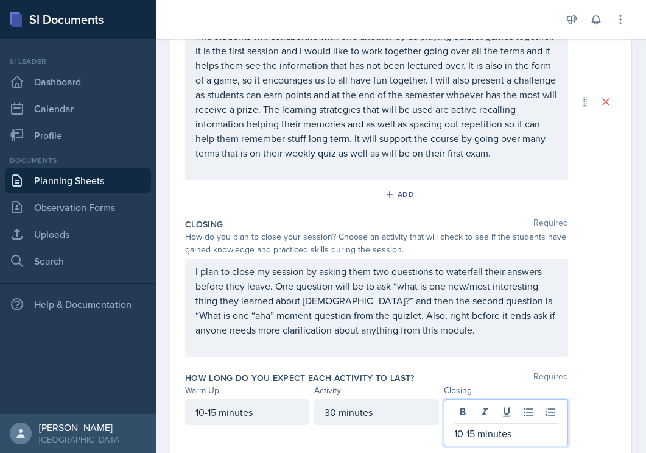
click at [434, 369] on div "How long do you expect each activity to last? Required Warm-Up Activity Closing…" at bounding box center [401, 411] width 432 height 89
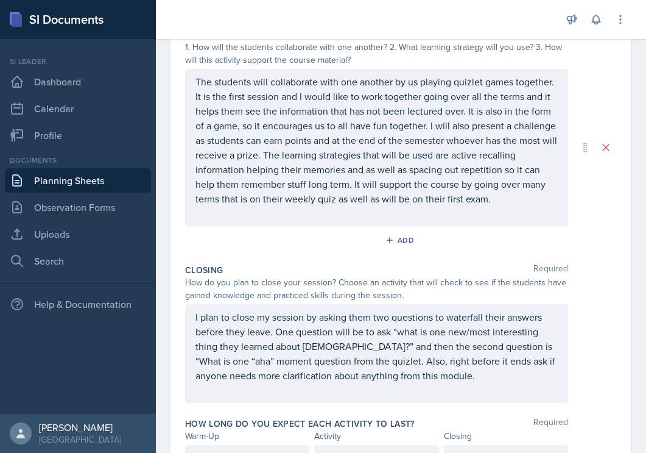
scroll to position [0, 0]
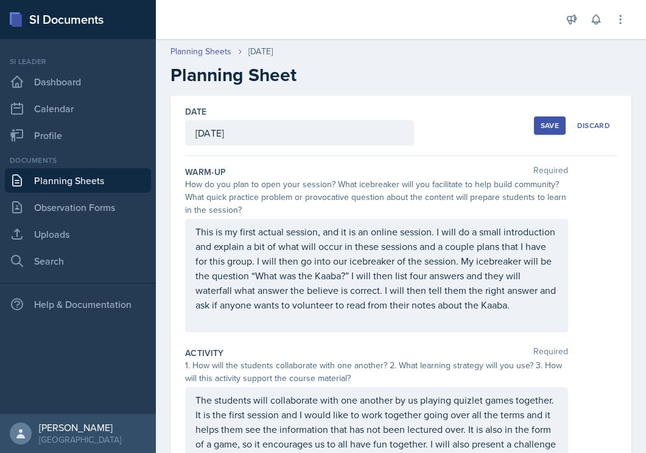
click at [545, 126] on div "Save" at bounding box center [550, 126] width 18 height 10
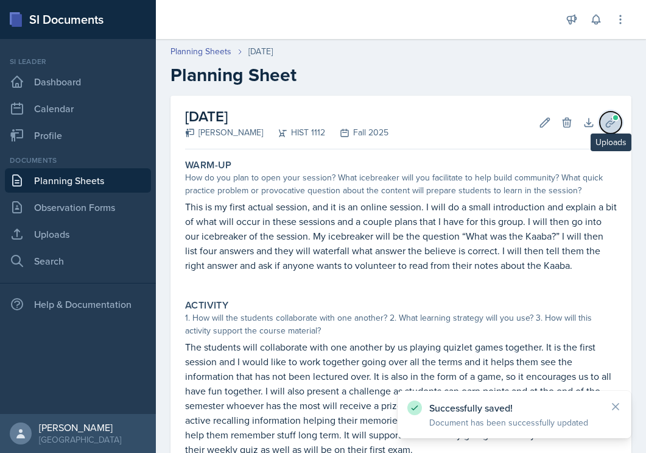
click at [607, 126] on icon at bounding box center [611, 122] width 12 height 12
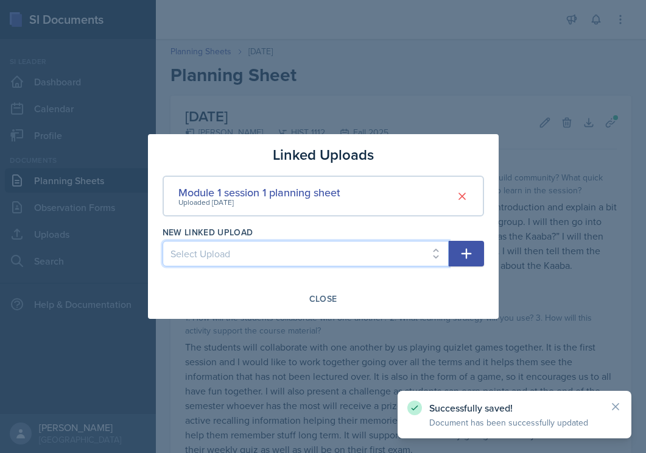
click at [349, 252] on select "Select Upload Session 2 planning sheet module 1 Session 2 planning sheet module…" at bounding box center [306, 254] width 286 height 26
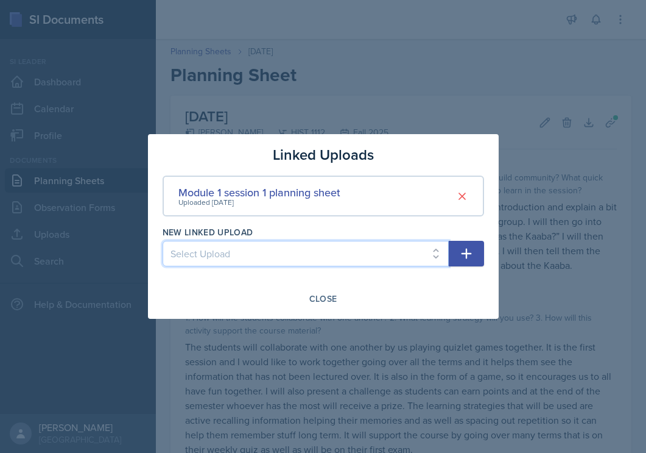
select select "a5371d7a-30c7-441e-8b5f-68e10f42037e"
click at [163, 241] on select "Select Upload Session 2 planning sheet module 1 Session 2 planning sheet module…" at bounding box center [306, 254] width 286 height 26
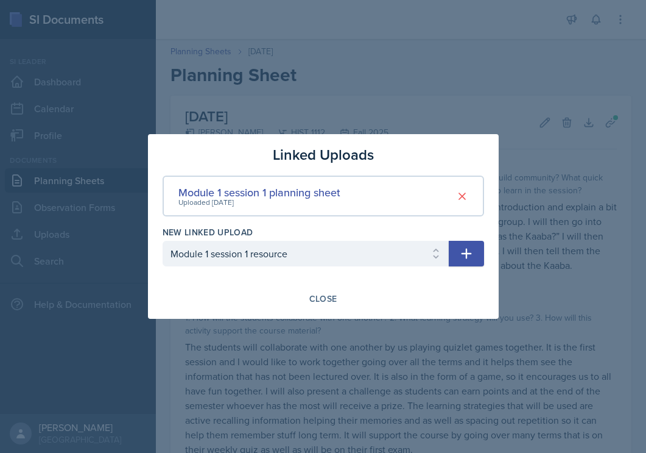
click at [459, 253] on button "button" at bounding box center [466, 254] width 35 height 26
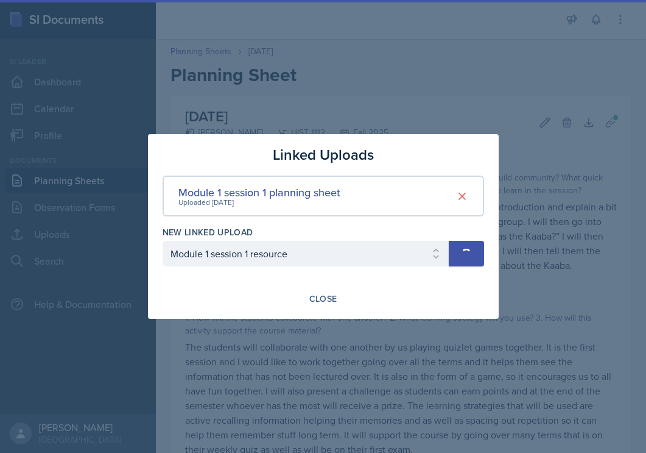
select select
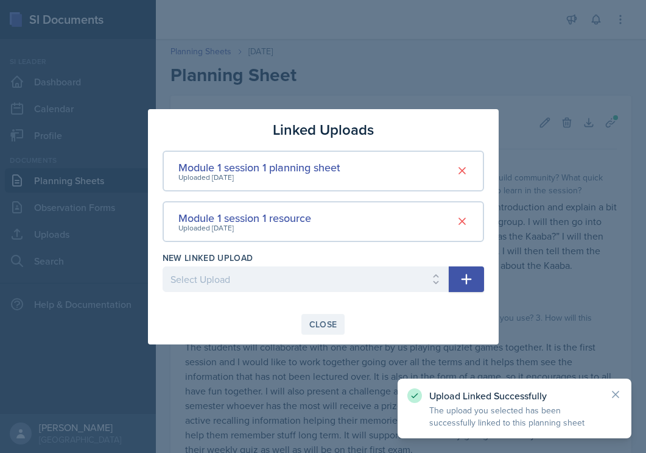
click at [324, 327] on div "Close" at bounding box center [323, 324] width 28 height 10
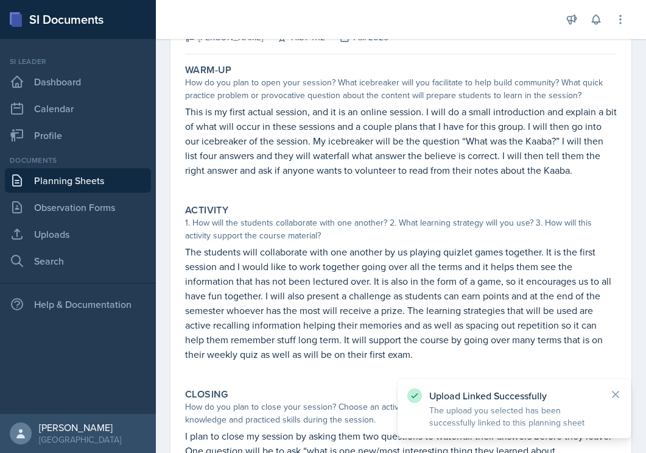
scroll to position [282, 0]
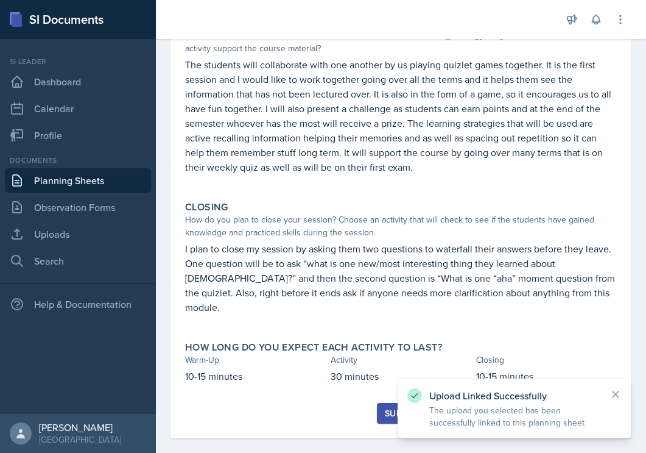
click at [383, 403] on button "Submit" at bounding box center [401, 413] width 48 height 21
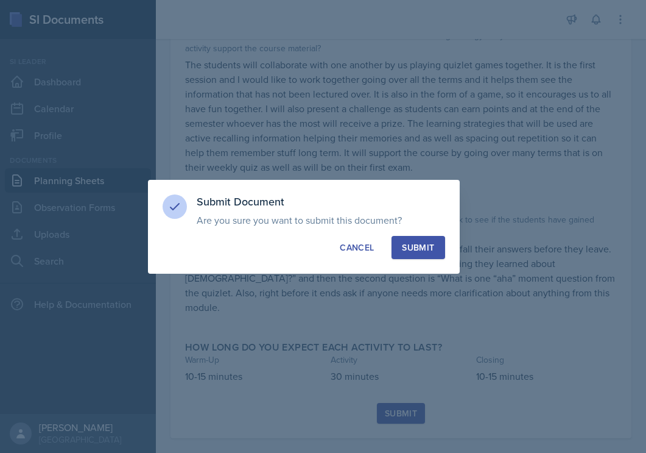
click at [411, 261] on div "Submit Document Are you sure you want to submit this document? This document wi…" at bounding box center [304, 227] width 312 height 94
click at [414, 244] on div "Submit" at bounding box center [418, 247] width 32 height 12
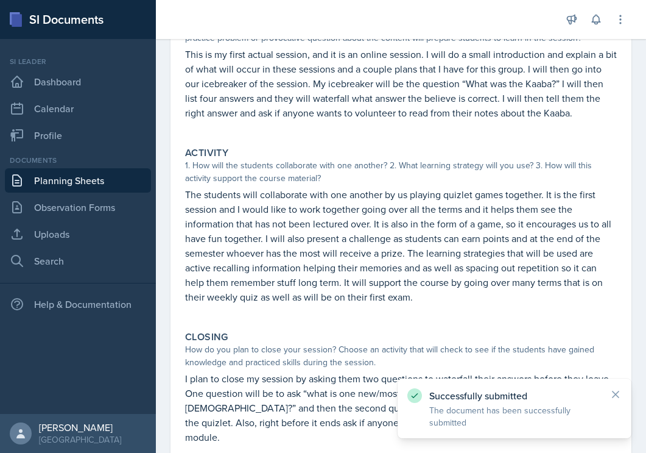
scroll to position [0, 0]
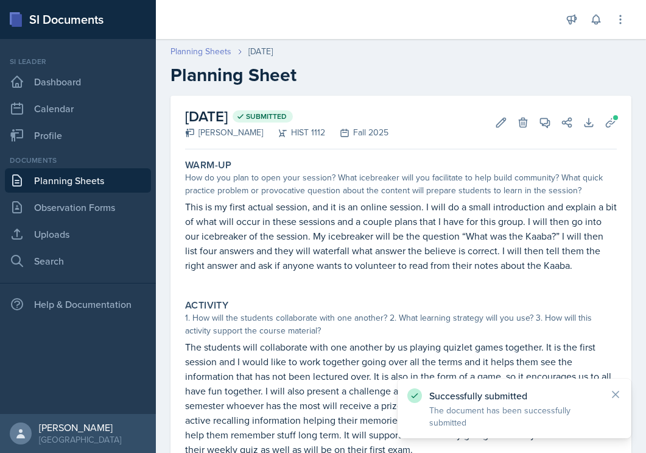
click at [208, 55] on link "Planning Sheets" at bounding box center [201, 51] width 61 height 13
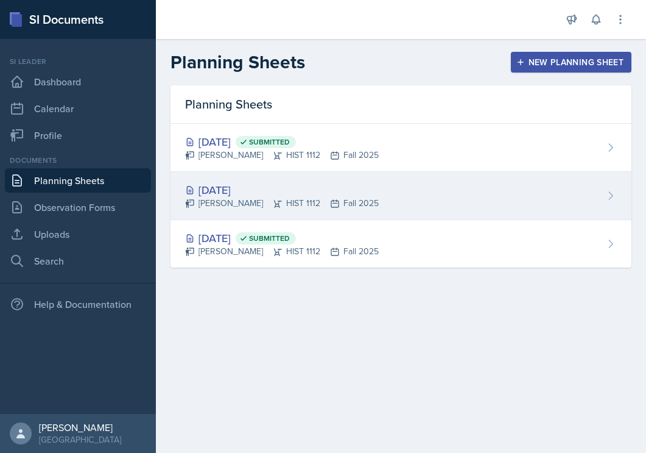
click at [431, 185] on div "[DATE] [PERSON_NAME] HIST 1112 Fall 2025" at bounding box center [401, 196] width 461 height 48
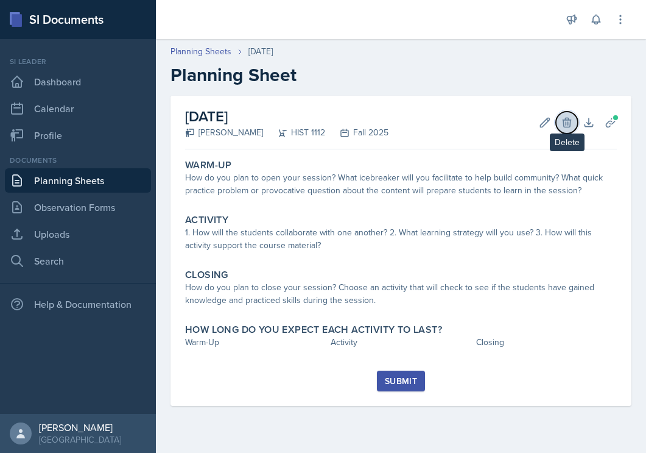
click at [565, 124] on icon at bounding box center [567, 122] width 12 height 12
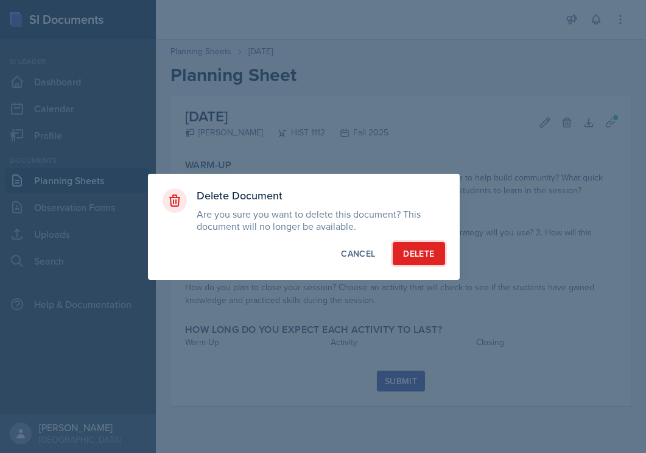
click at [423, 244] on button "Delete" at bounding box center [419, 253] width 52 height 23
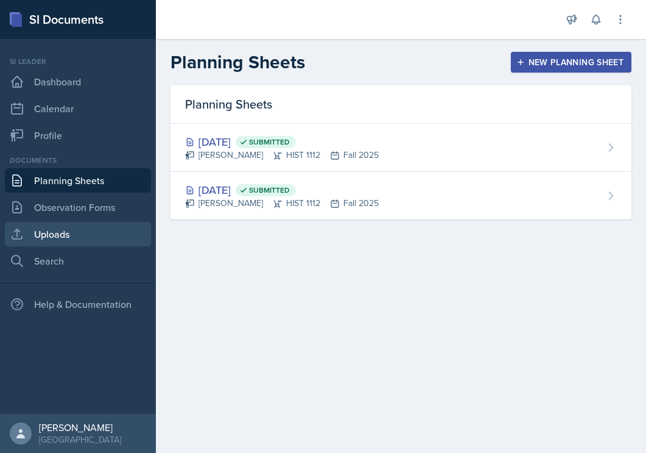
click at [40, 235] on link "Uploads" at bounding box center [78, 234] width 146 height 24
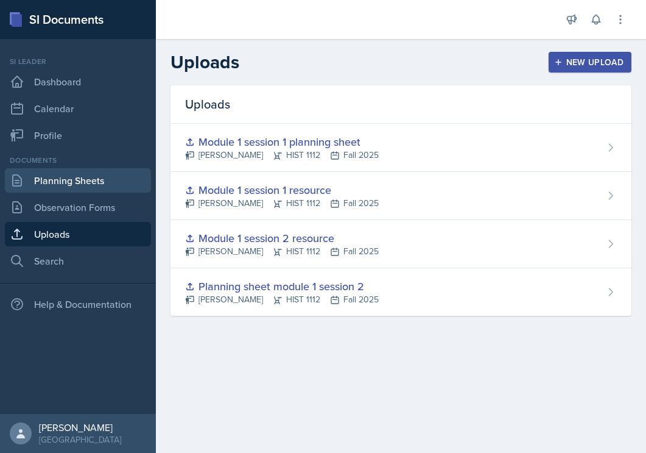
click at [38, 183] on link "Planning Sheets" at bounding box center [78, 180] width 146 height 24
